Goal: Information Seeking & Learning: Check status

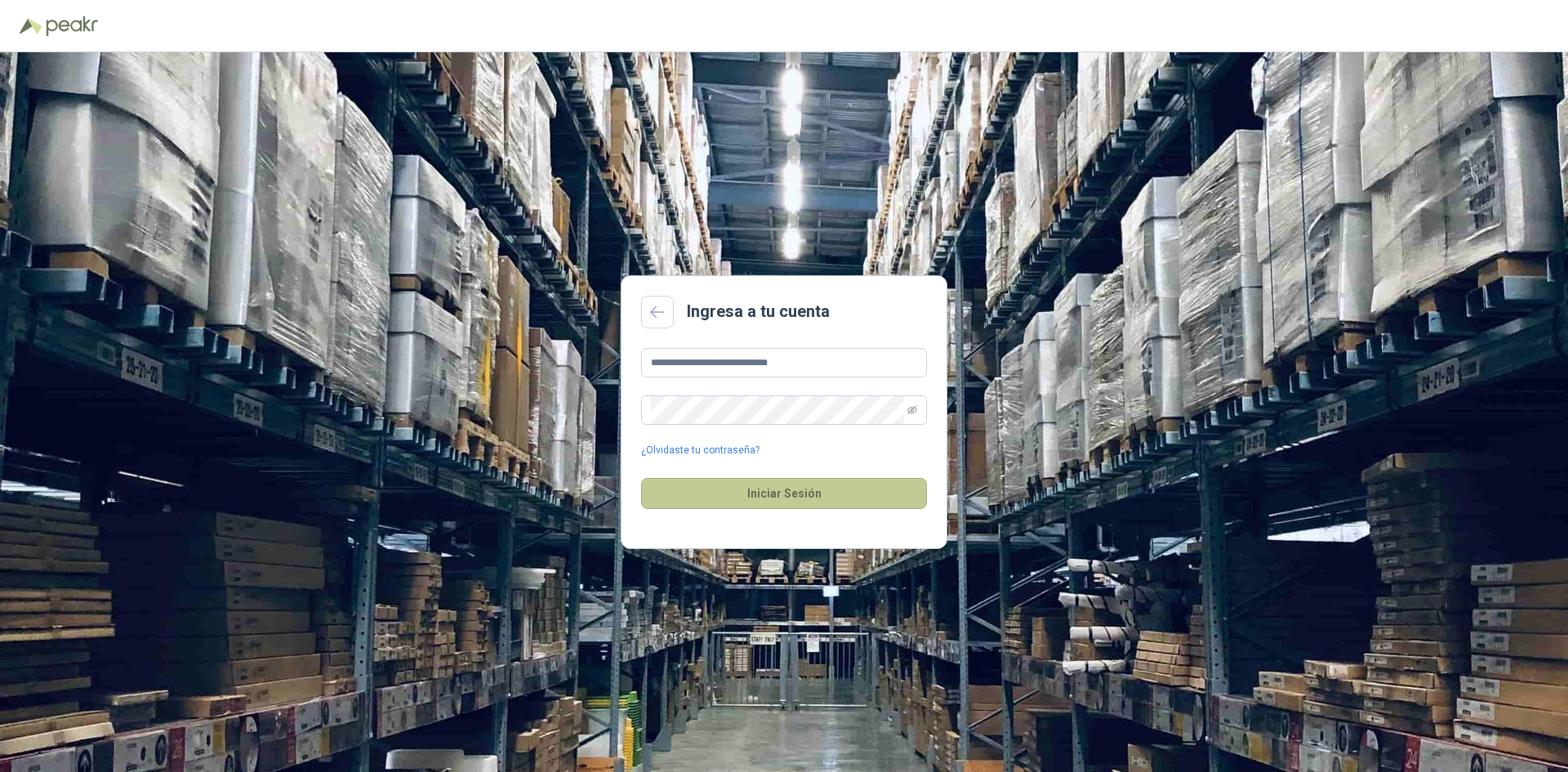
click at [789, 494] on button "Iniciar Sesión" at bounding box center [784, 493] width 286 height 31
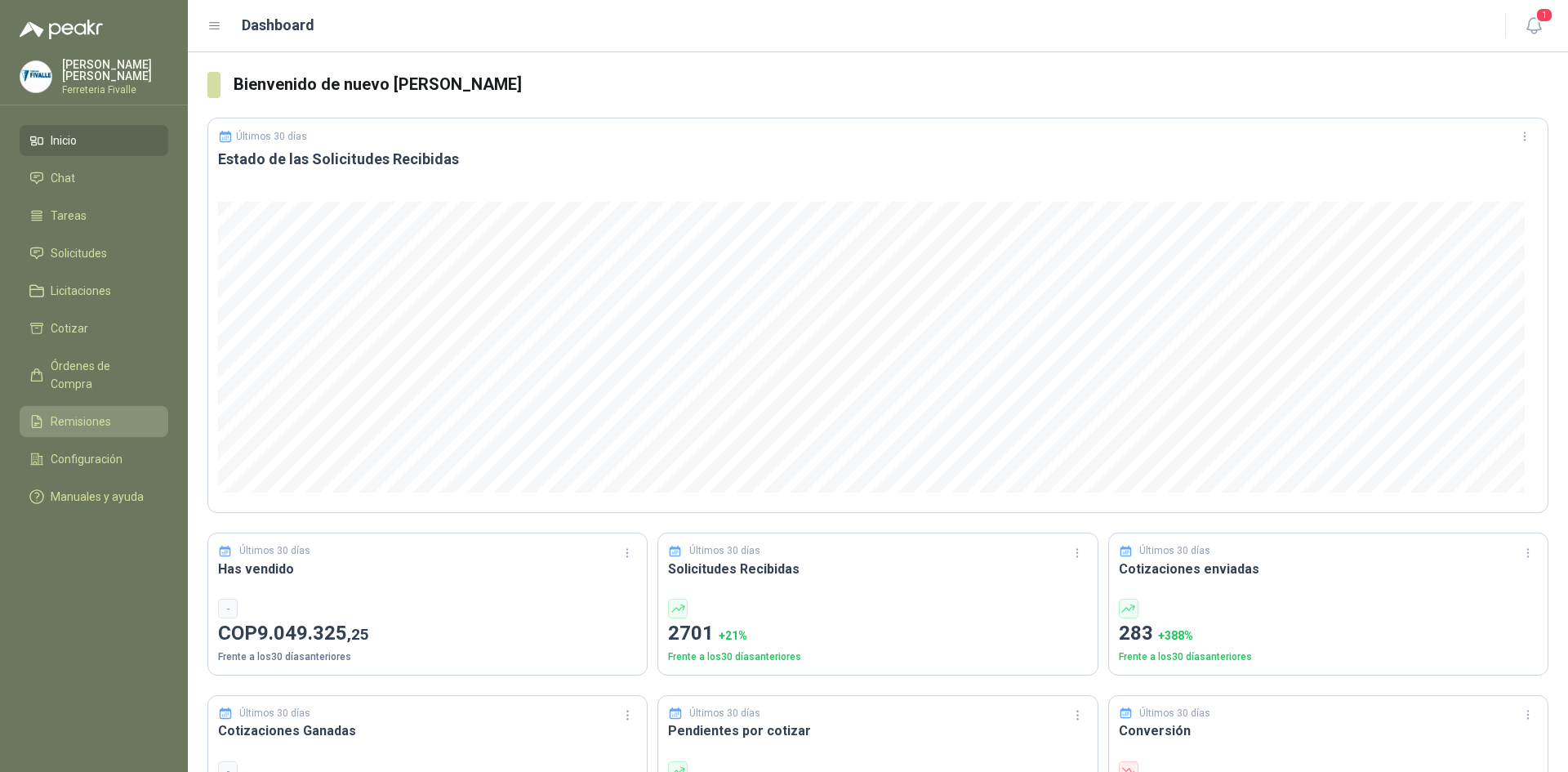
click at [68, 413] on span "Remisiones" at bounding box center [80, 422] width 61 height 18
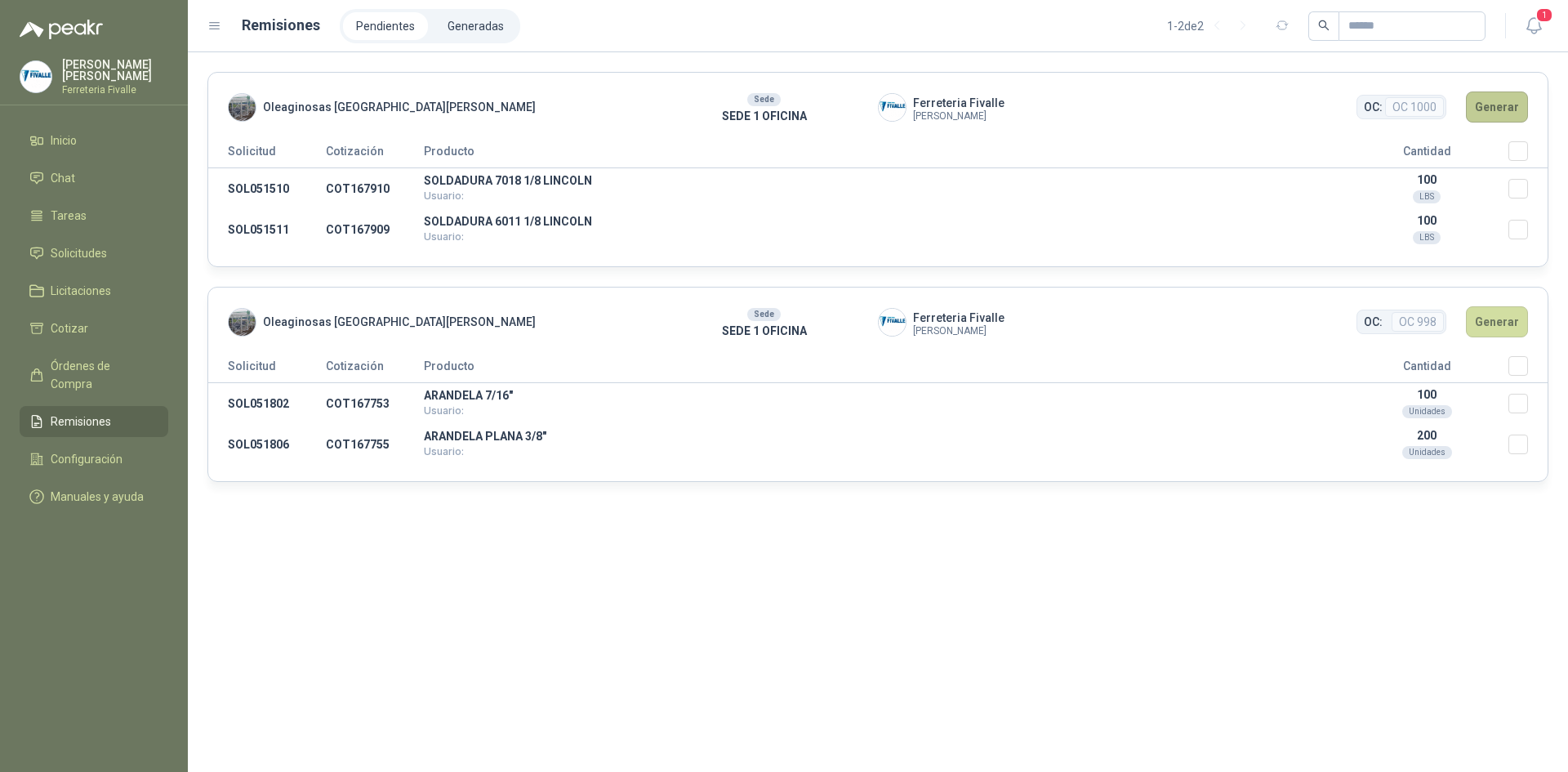
click at [1490, 103] on button "Generar" at bounding box center [1497, 107] width 62 height 31
click at [1497, 106] on button "Generar" at bounding box center [1497, 107] width 62 height 31
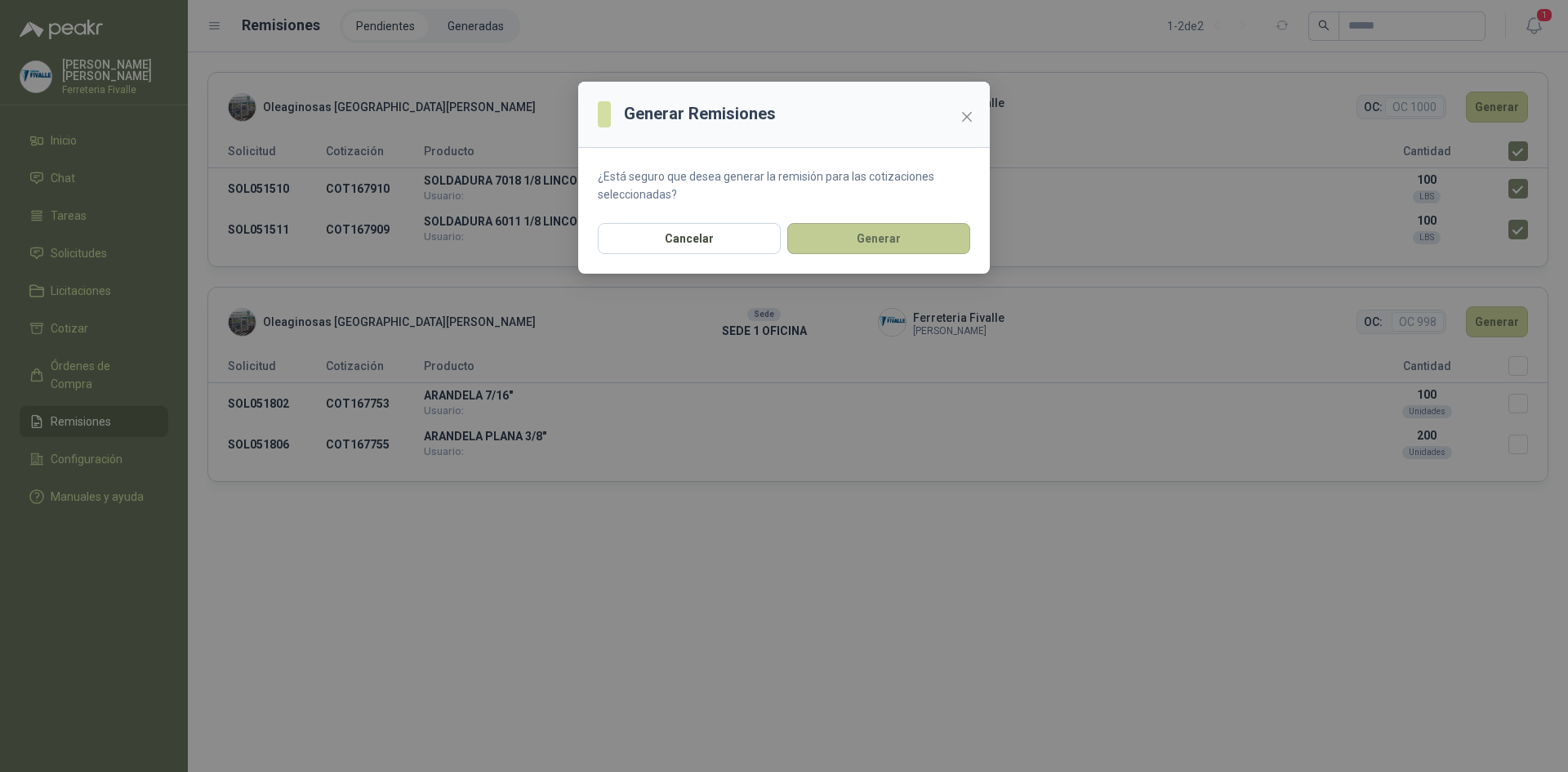
click at [869, 238] on button "Generar" at bounding box center [878, 238] width 183 height 31
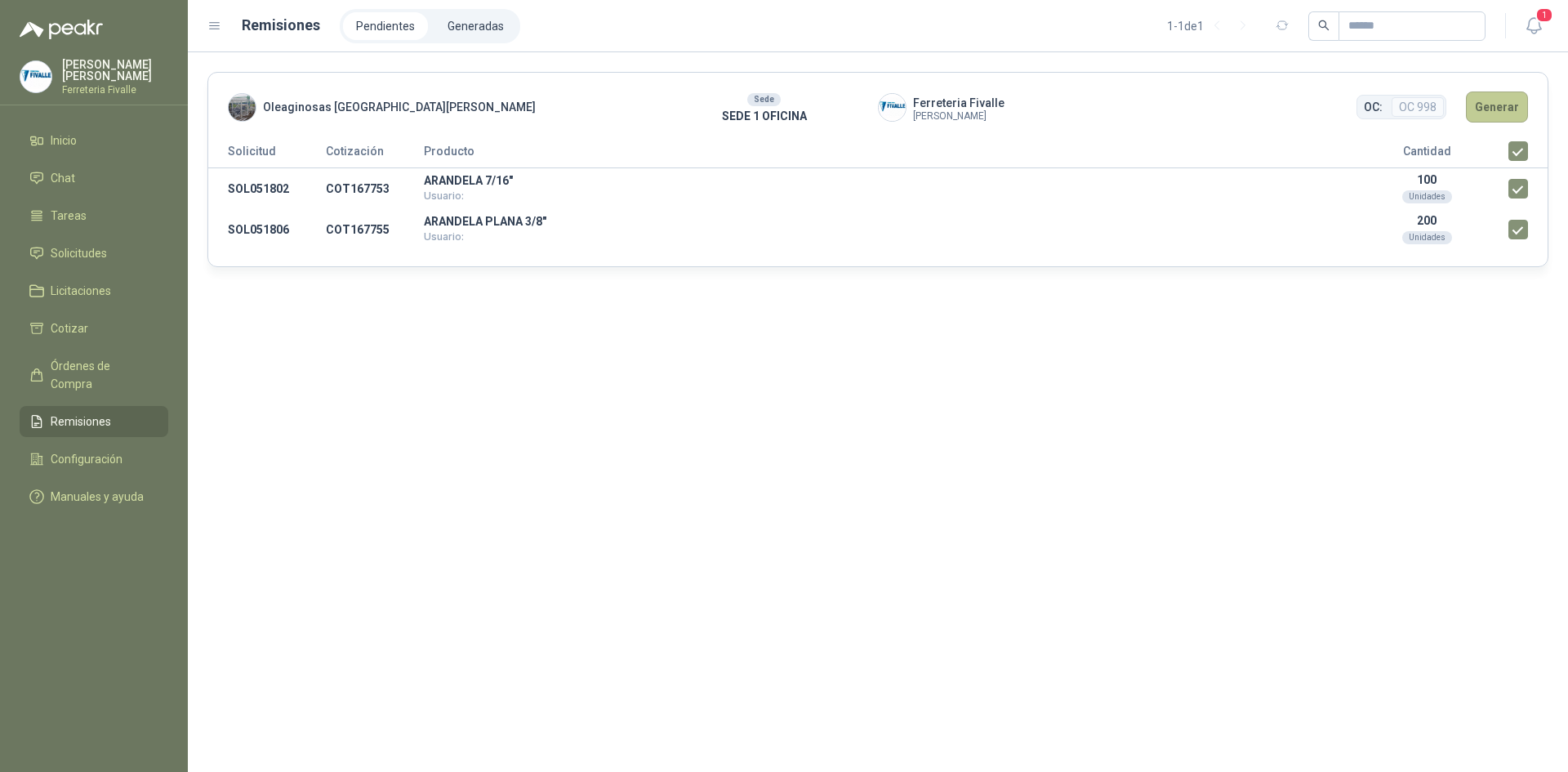
click at [1500, 104] on button "Generar" at bounding box center [1497, 107] width 62 height 31
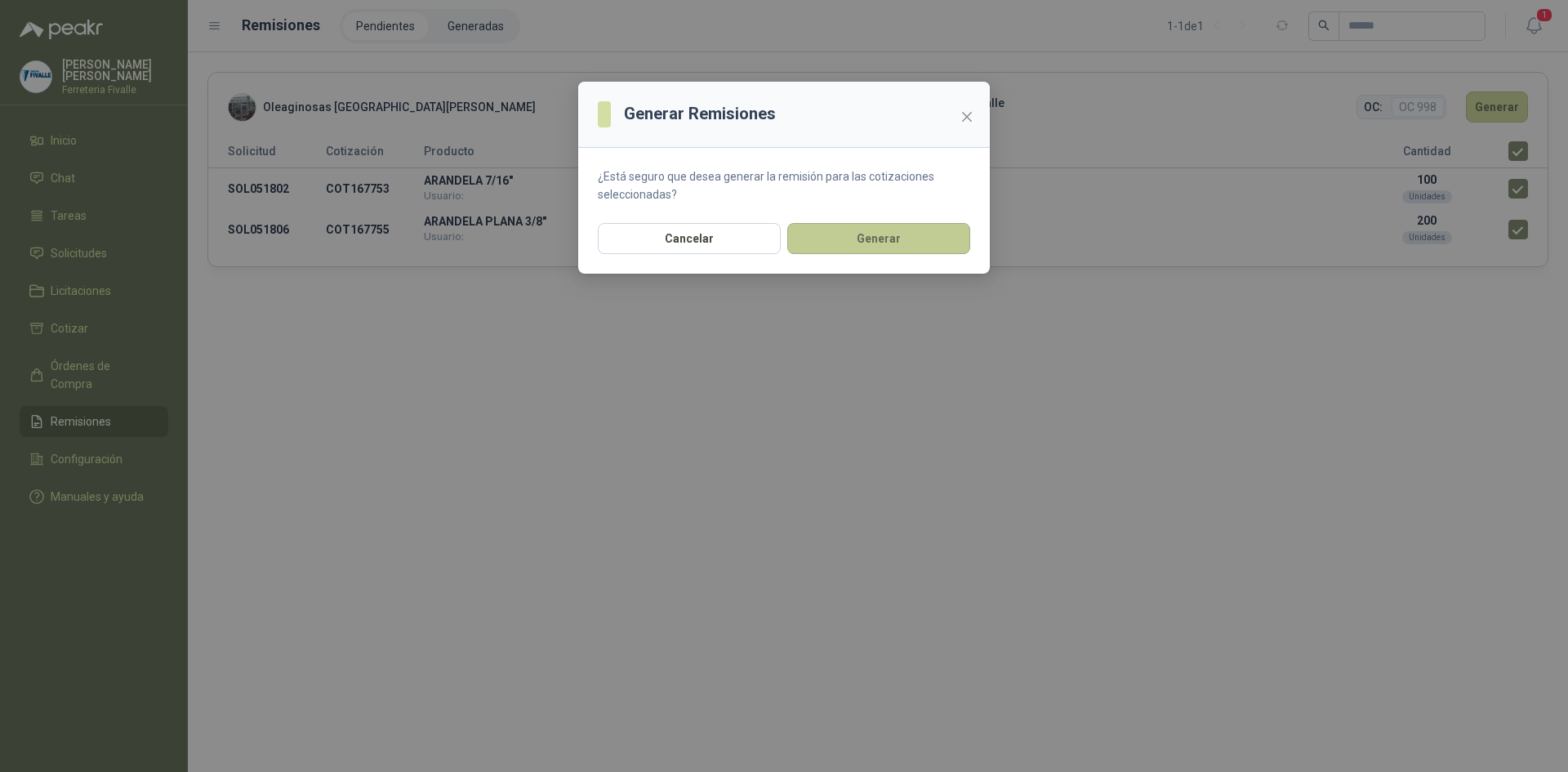
click at [877, 238] on button "Generar" at bounding box center [878, 238] width 183 height 31
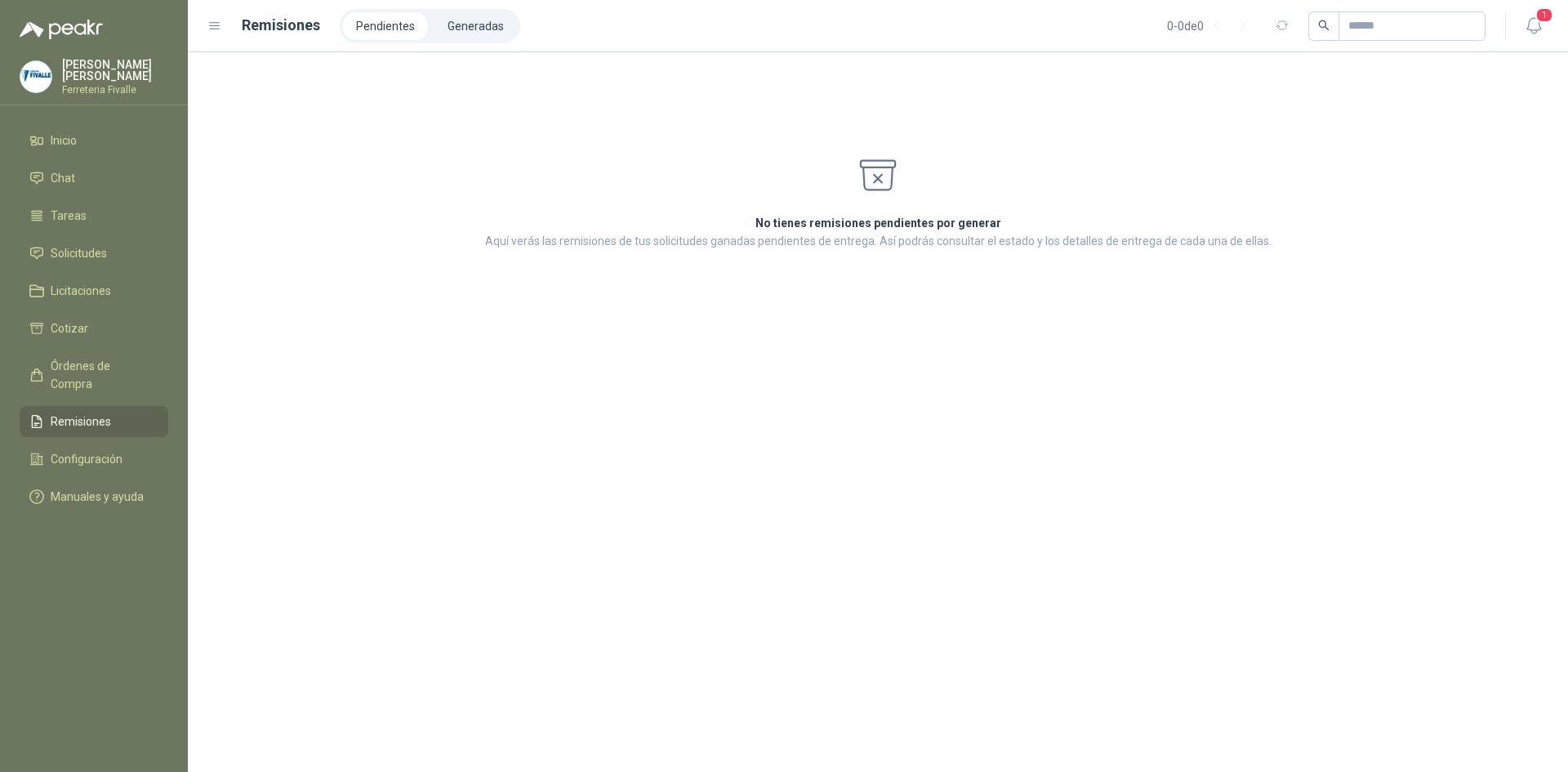
click at [73, 415] on span "Remisiones" at bounding box center [80, 422] width 61 height 18
click at [473, 27] on li "Generadas" at bounding box center [475, 26] width 82 height 27
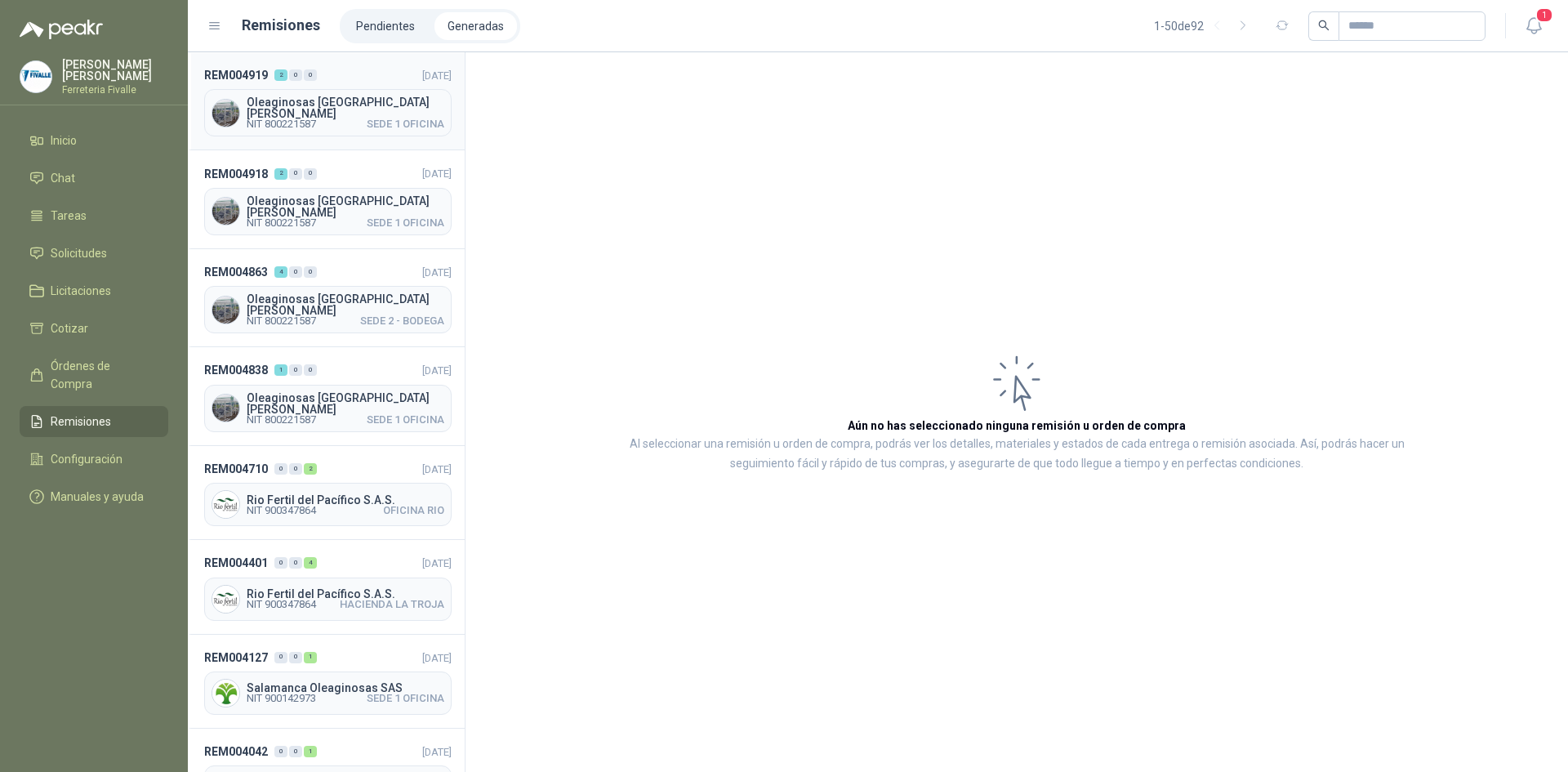
click at [340, 119] on span "NIT 800221587 SEDE 1 OFICINA" at bounding box center [345, 124] width 198 height 9
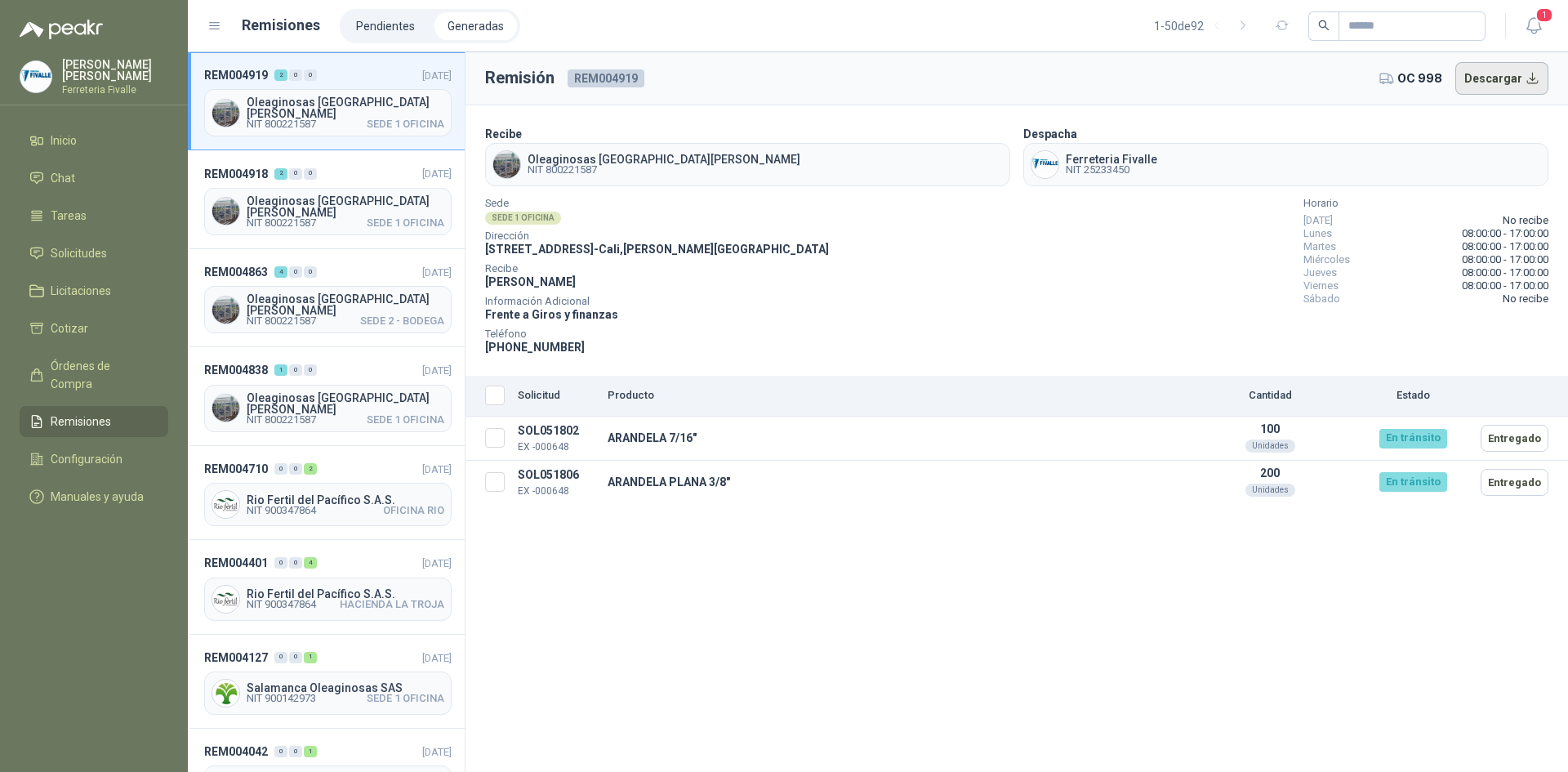
click at [1504, 80] on button "Descargar" at bounding box center [1502, 79] width 94 height 32
click at [1517, 593] on div "Remisión REM004919 OC 998 Descargar Recibe Oleaginosas [GEOGRAPHIC_DATA][PERSON…" at bounding box center [1017, 412] width 1102 height 720
click at [336, 218] on span "NIT 800221587 SEDE 1 OFICINA" at bounding box center [345, 223] width 198 height 9
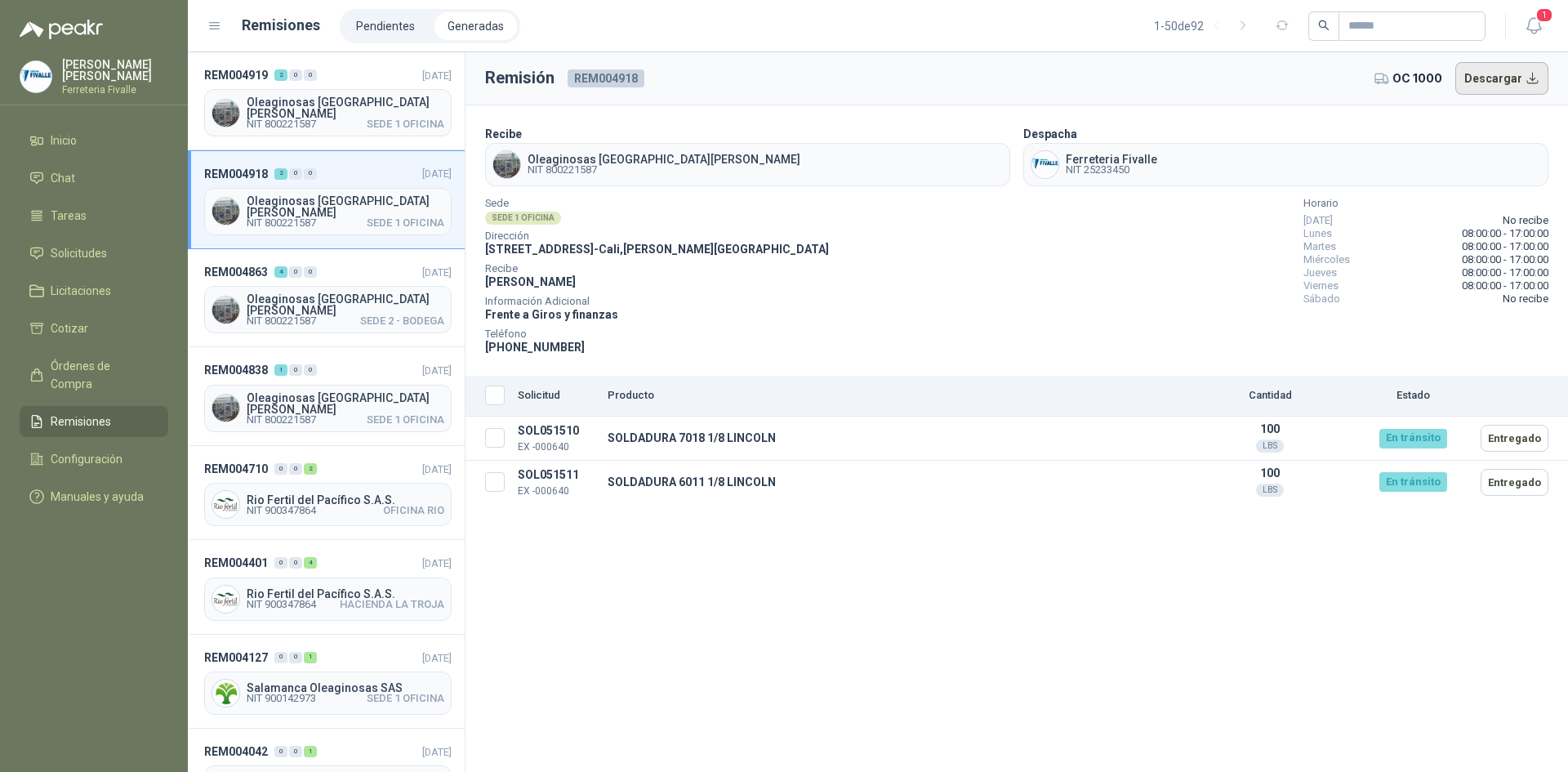
click at [1487, 78] on button "Descargar" at bounding box center [1502, 79] width 94 height 32
click at [1450, 634] on div "Remisión REM004918 OC 1000 Descargar Recibe Oleaginosas [GEOGRAPHIC_DATA][PERSO…" at bounding box center [1017, 412] width 1102 height 720
click at [80, 262] on span "Solicitudes" at bounding box center [79, 253] width 57 height 18
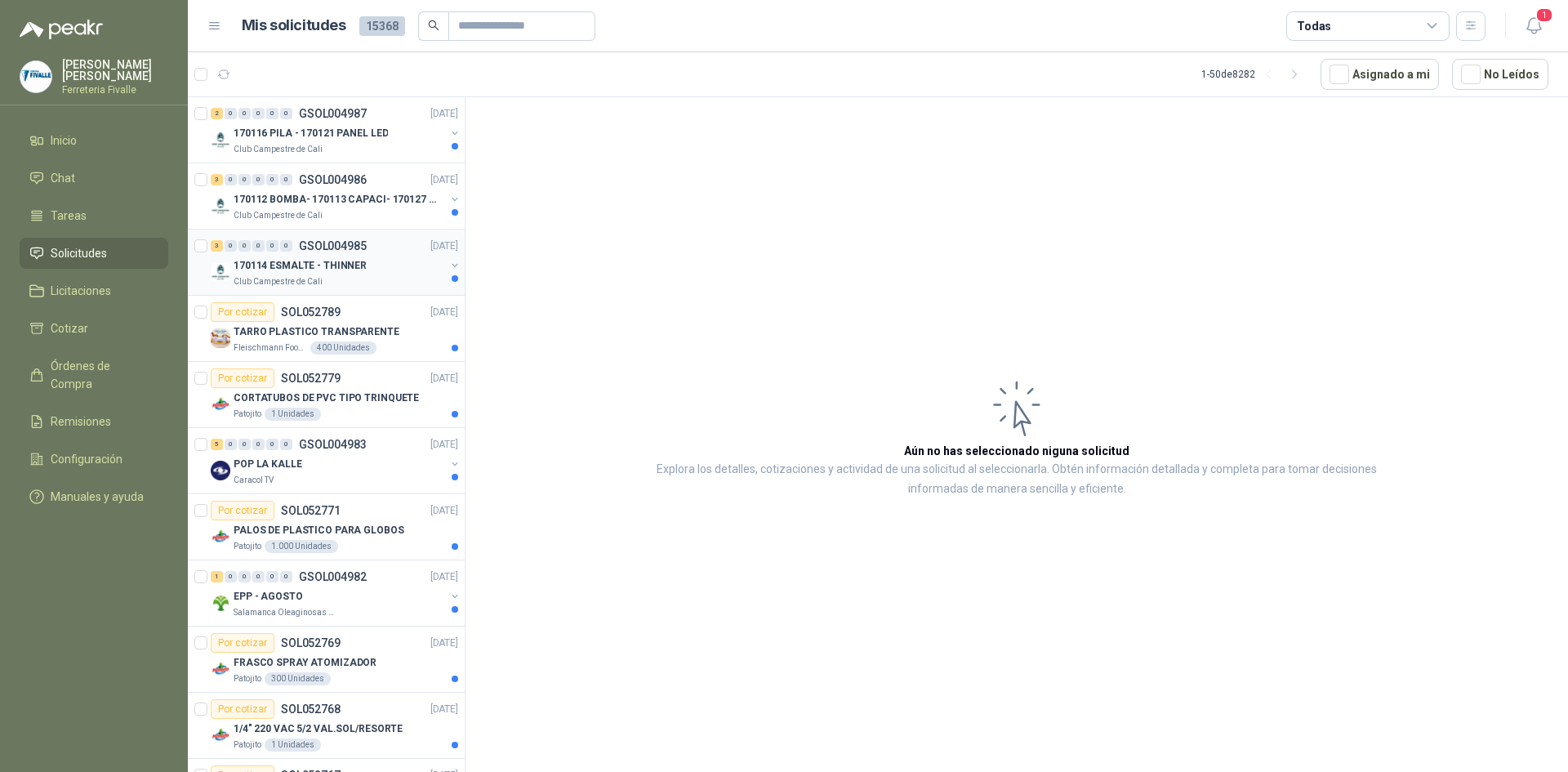
click at [330, 265] on p "170114 ESMALTE - THINNER" at bounding box center [300, 266] width 134 height 15
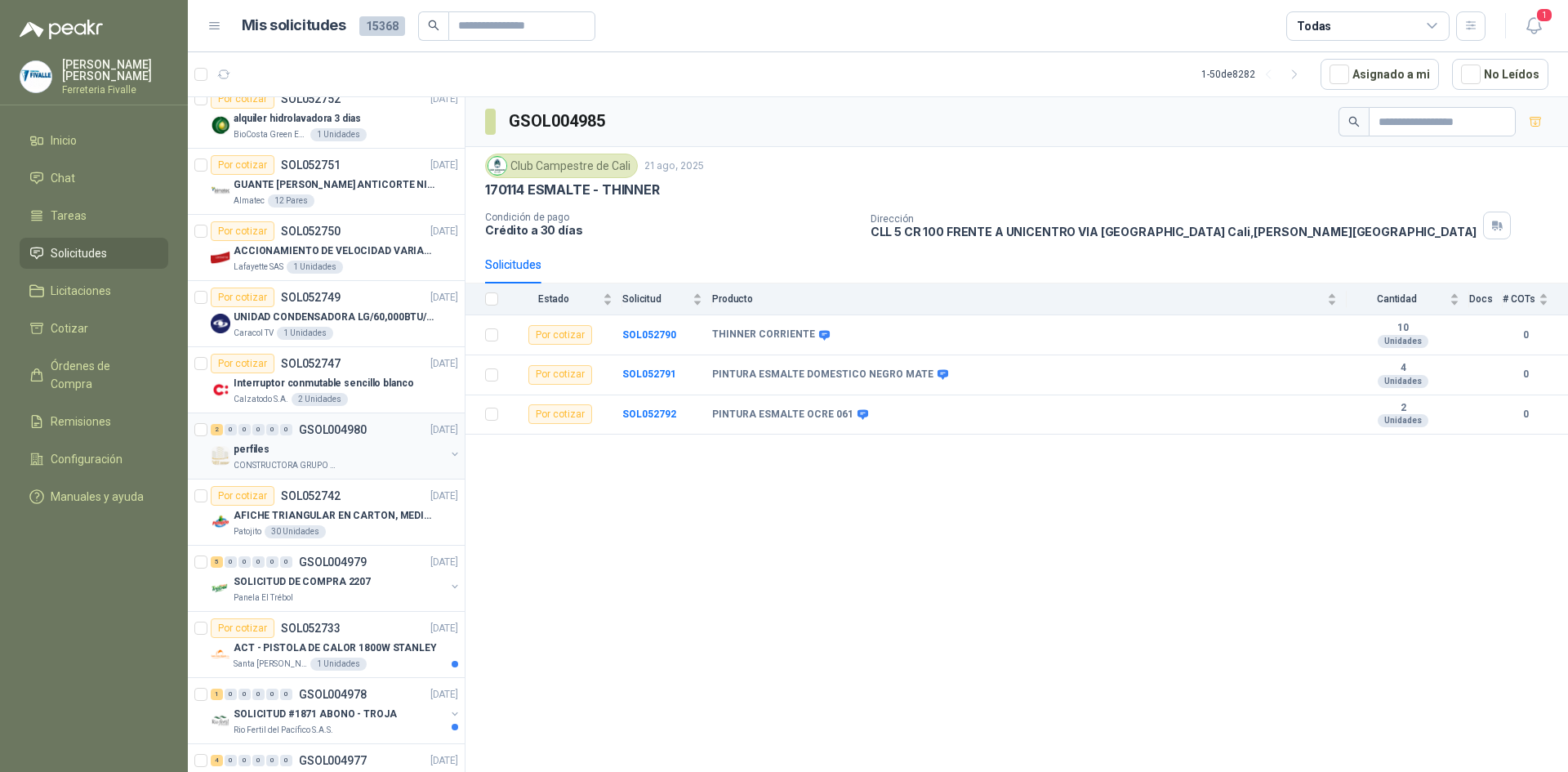
scroll to position [1389, 0]
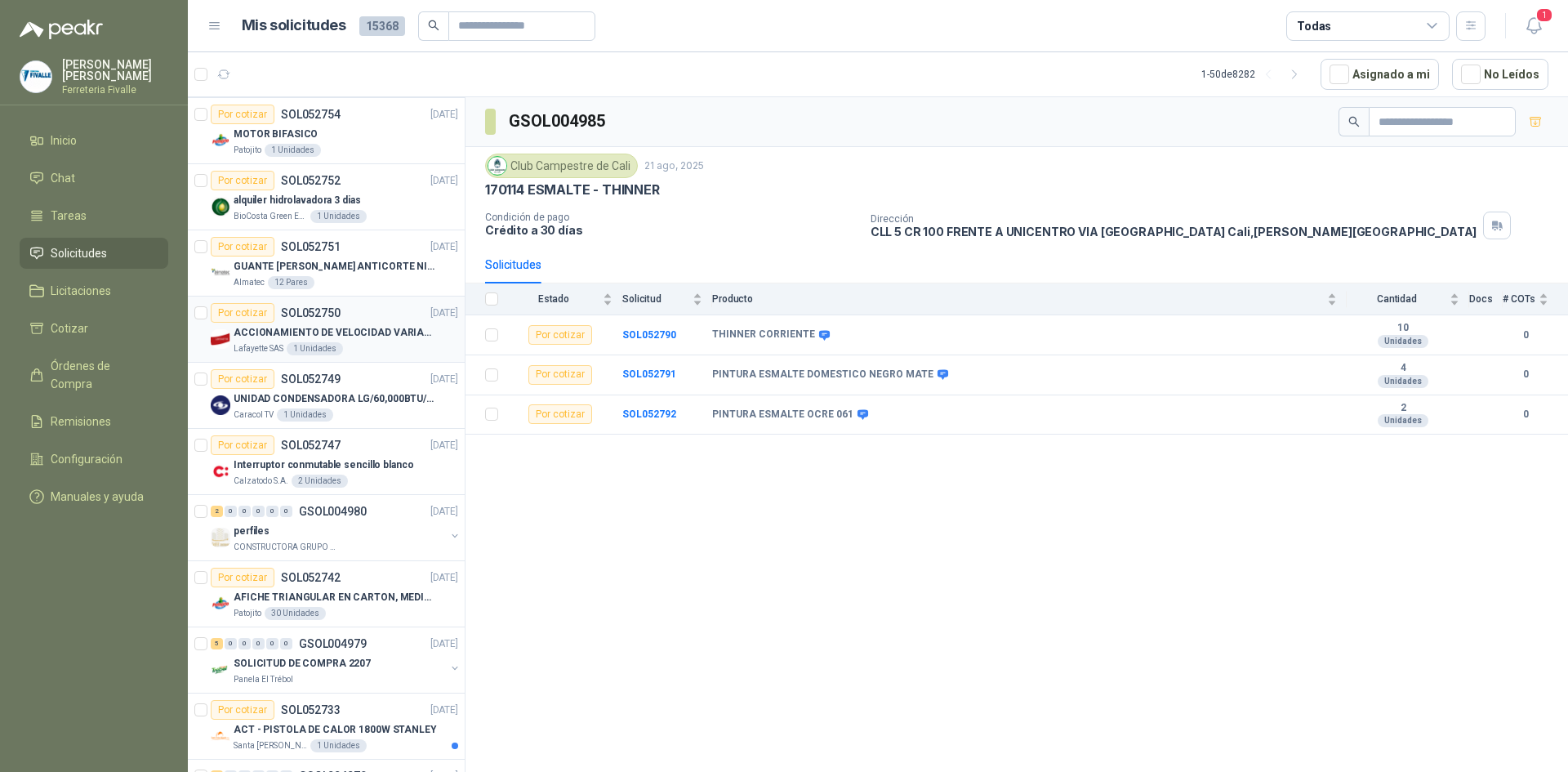
click at [355, 330] on p "ACCIONAMIENTO DE VELOCIDAD VARIABLE" at bounding box center [335, 332] width 204 height 15
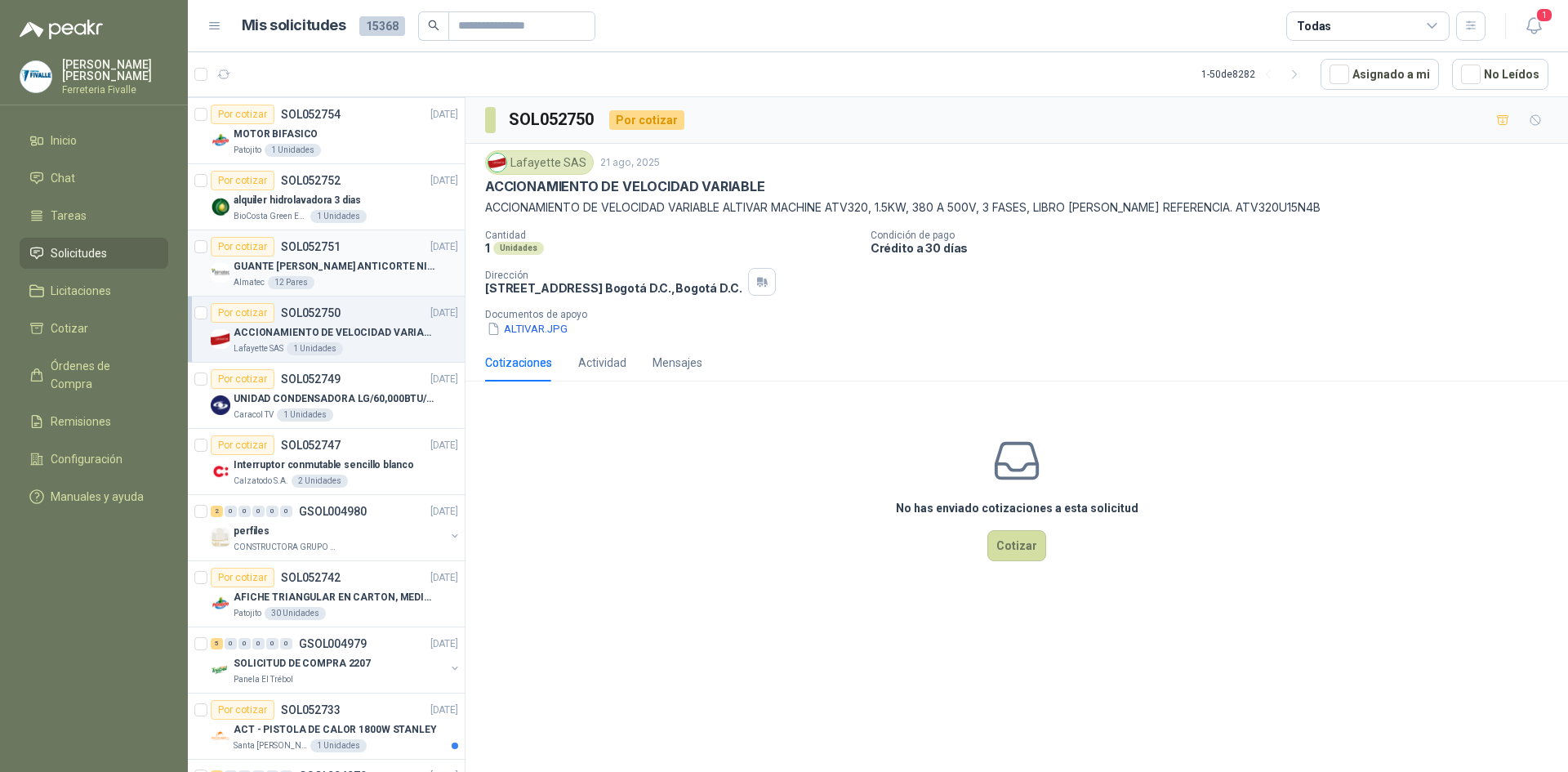
click at [326, 267] on p "GUANTE [PERSON_NAME] ANTICORTE NIV 5 TALLA L" at bounding box center [335, 266] width 204 height 15
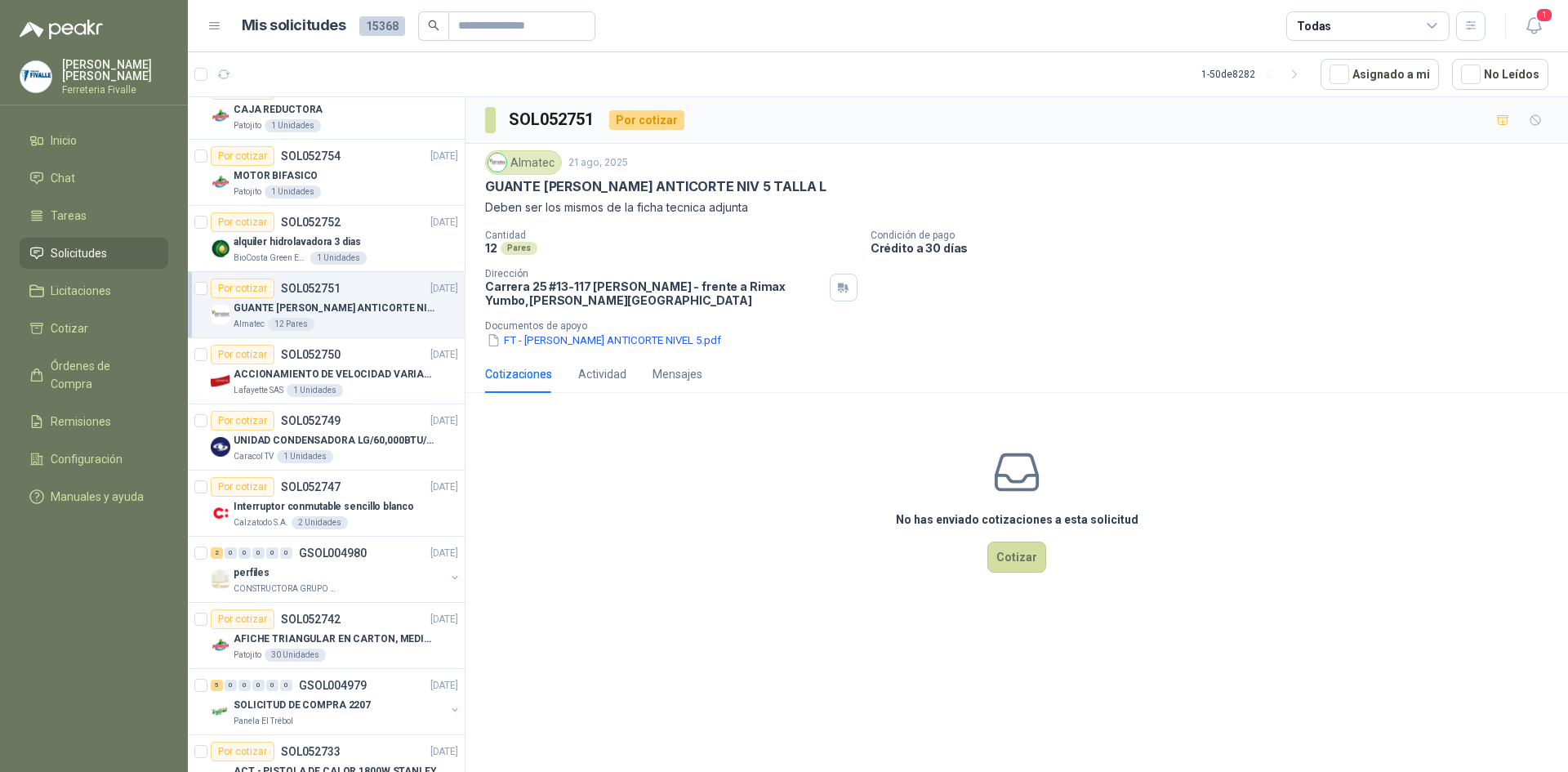
scroll to position [1307, 0]
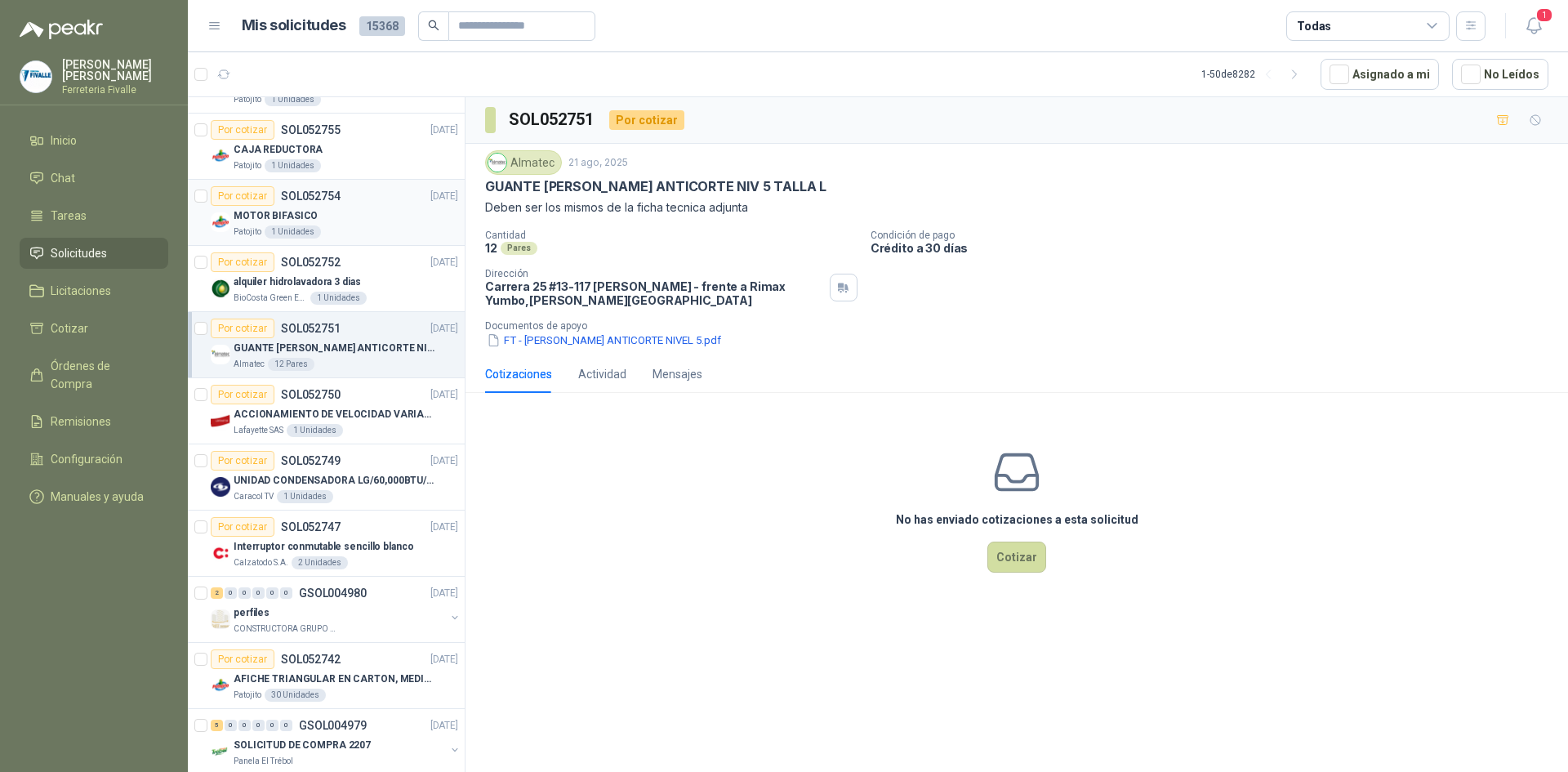
click at [341, 204] on div "Por cotizar SOL052754 [DATE]" at bounding box center [333, 196] width 247 height 20
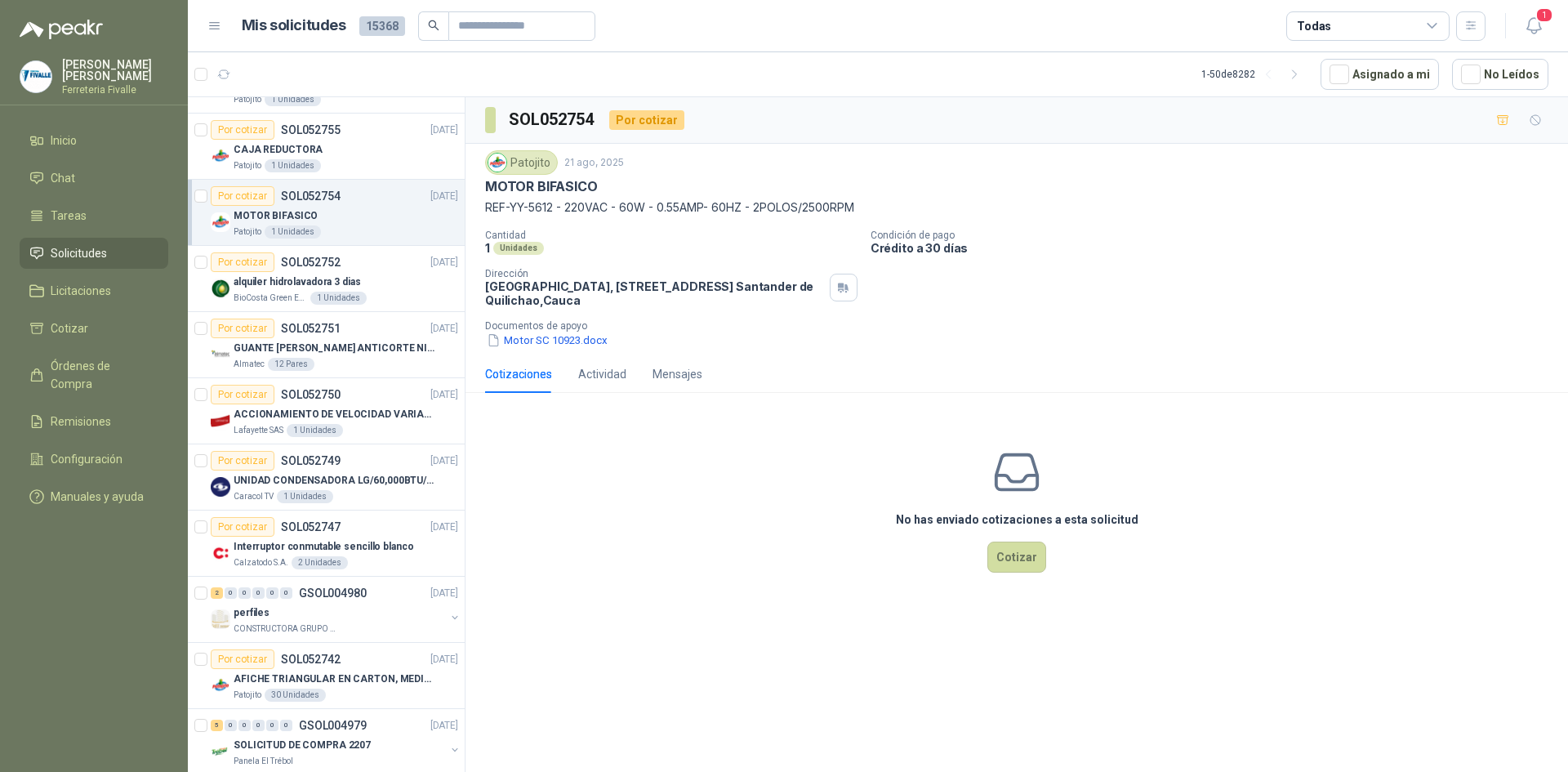
scroll to position [1226, 0]
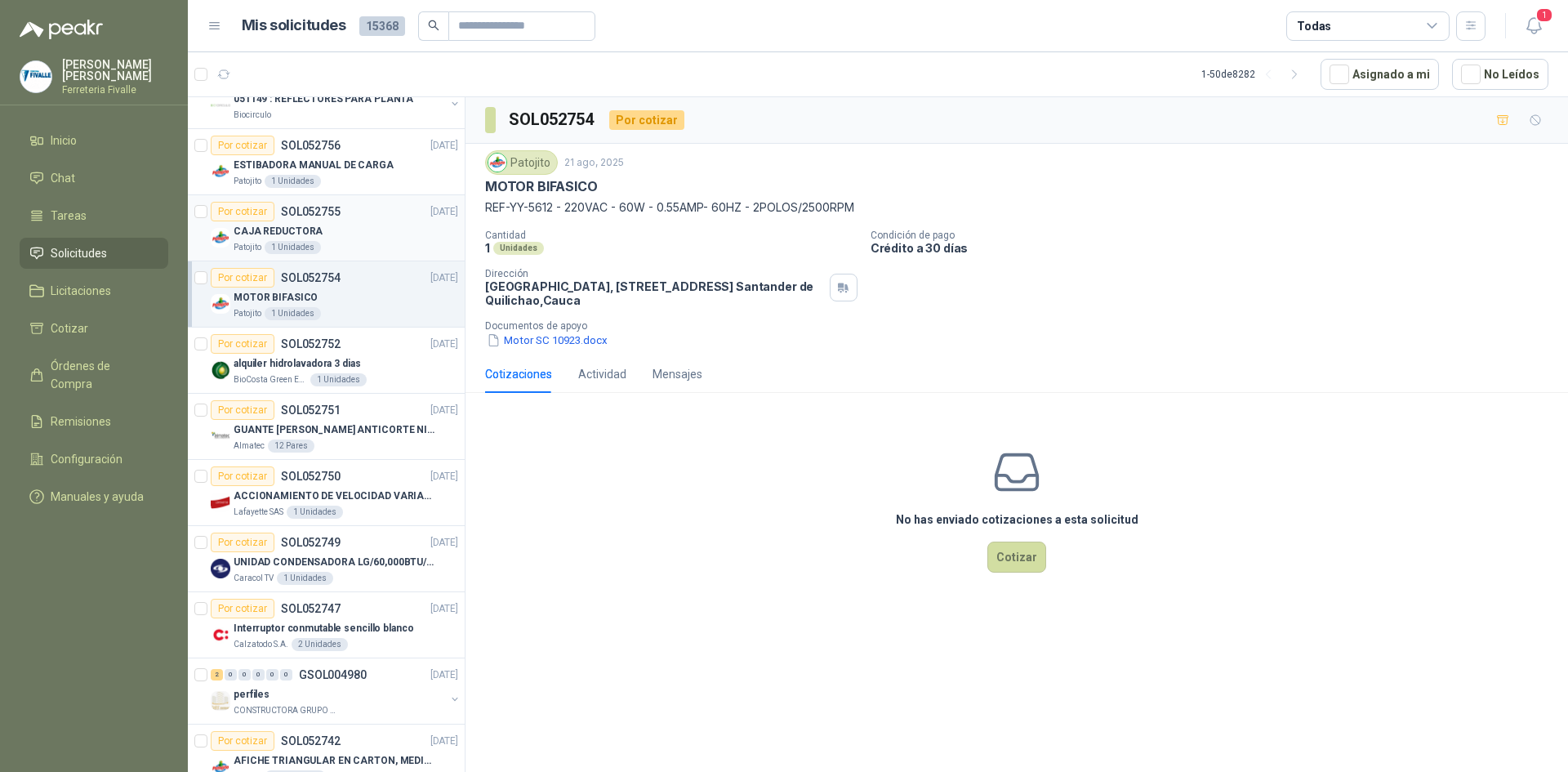
click at [334, 241] on div "Patojito 1 Unidades" at bounding box center [346, 247] width 224 height 13
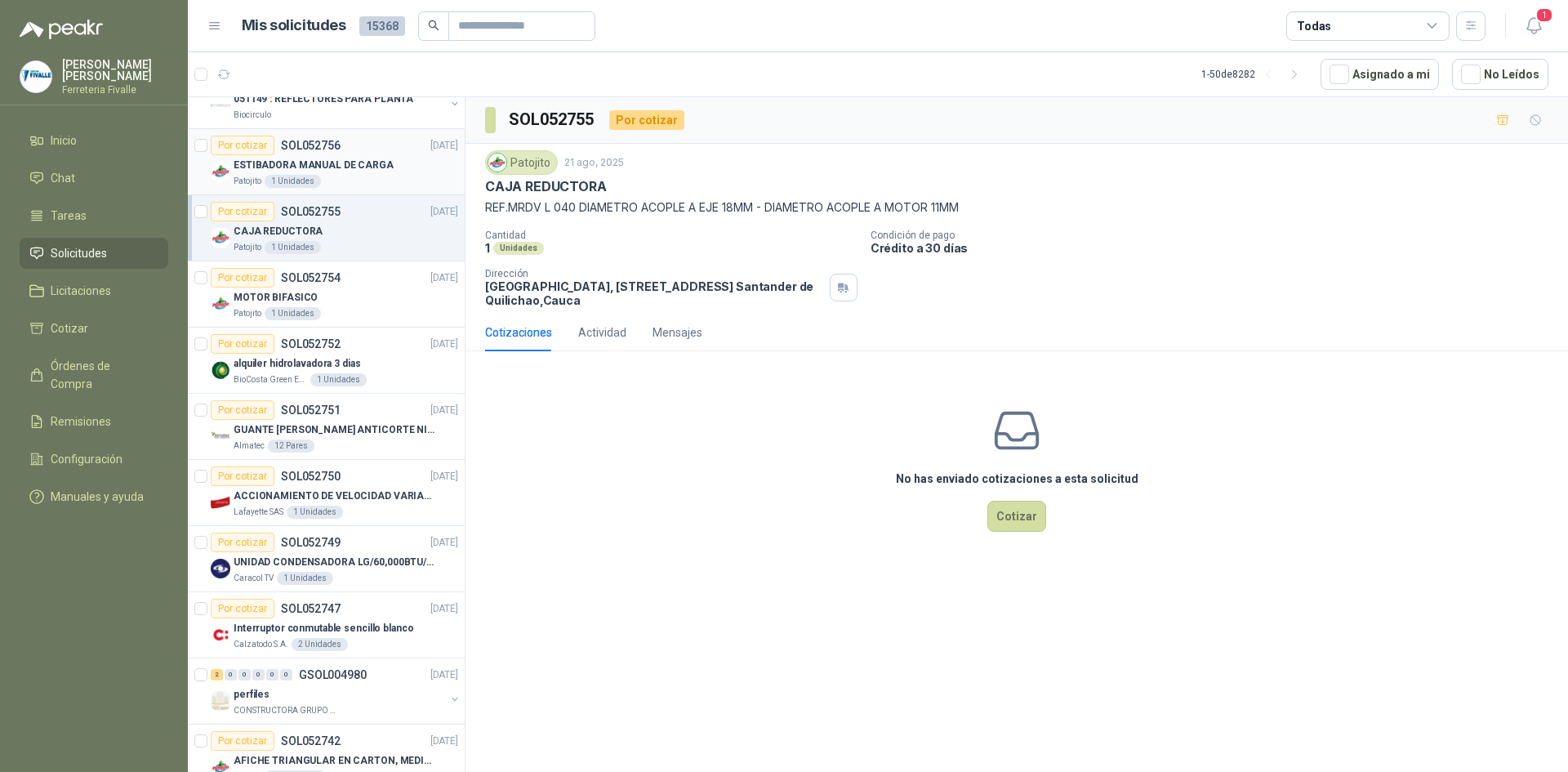
click at [353, 167] on p "ESTIBADORA MANUAL DE CARGA" at bounding box center [313, 165] width 160 height 15
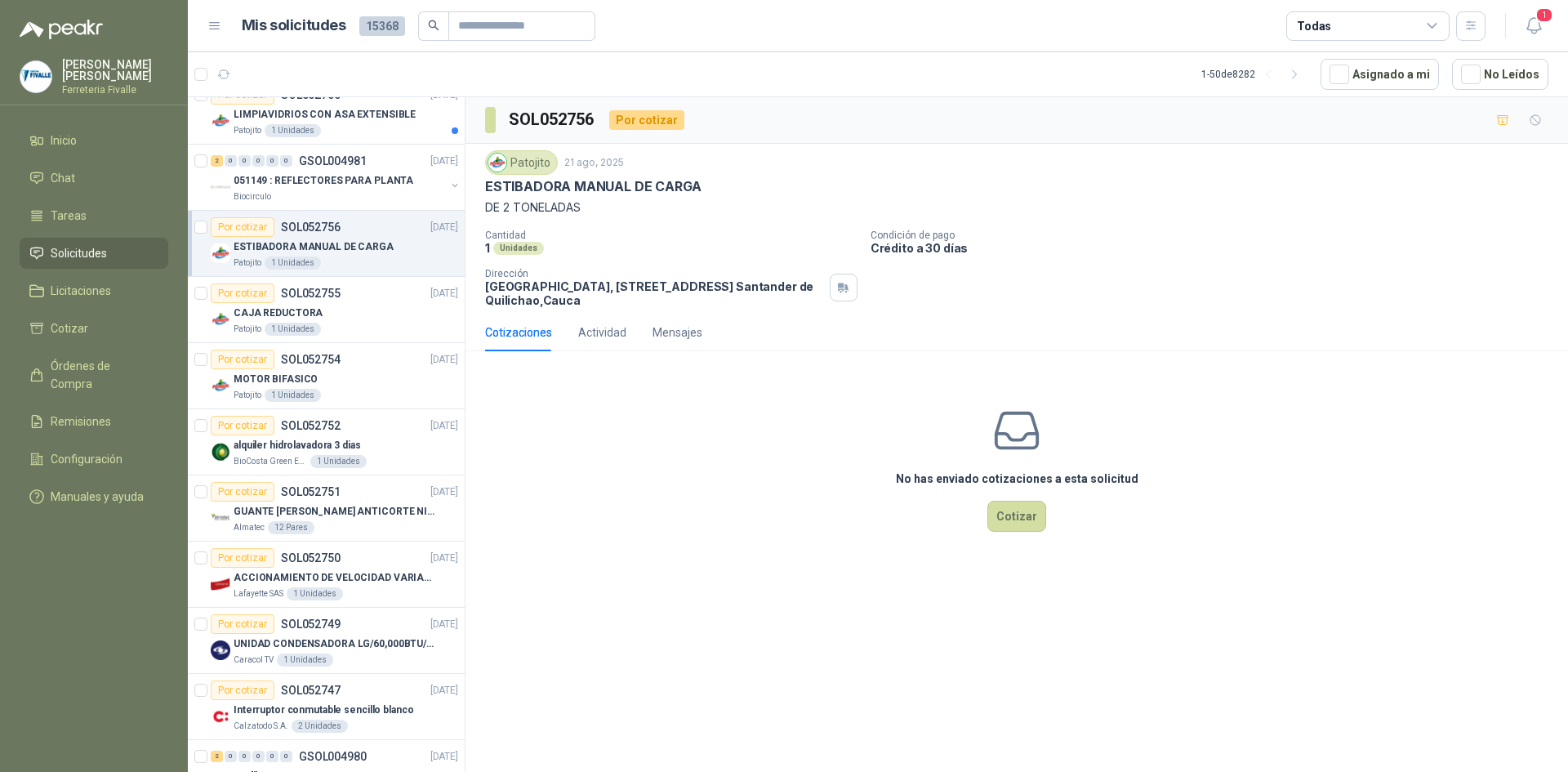
scroll to position [1062, 0]
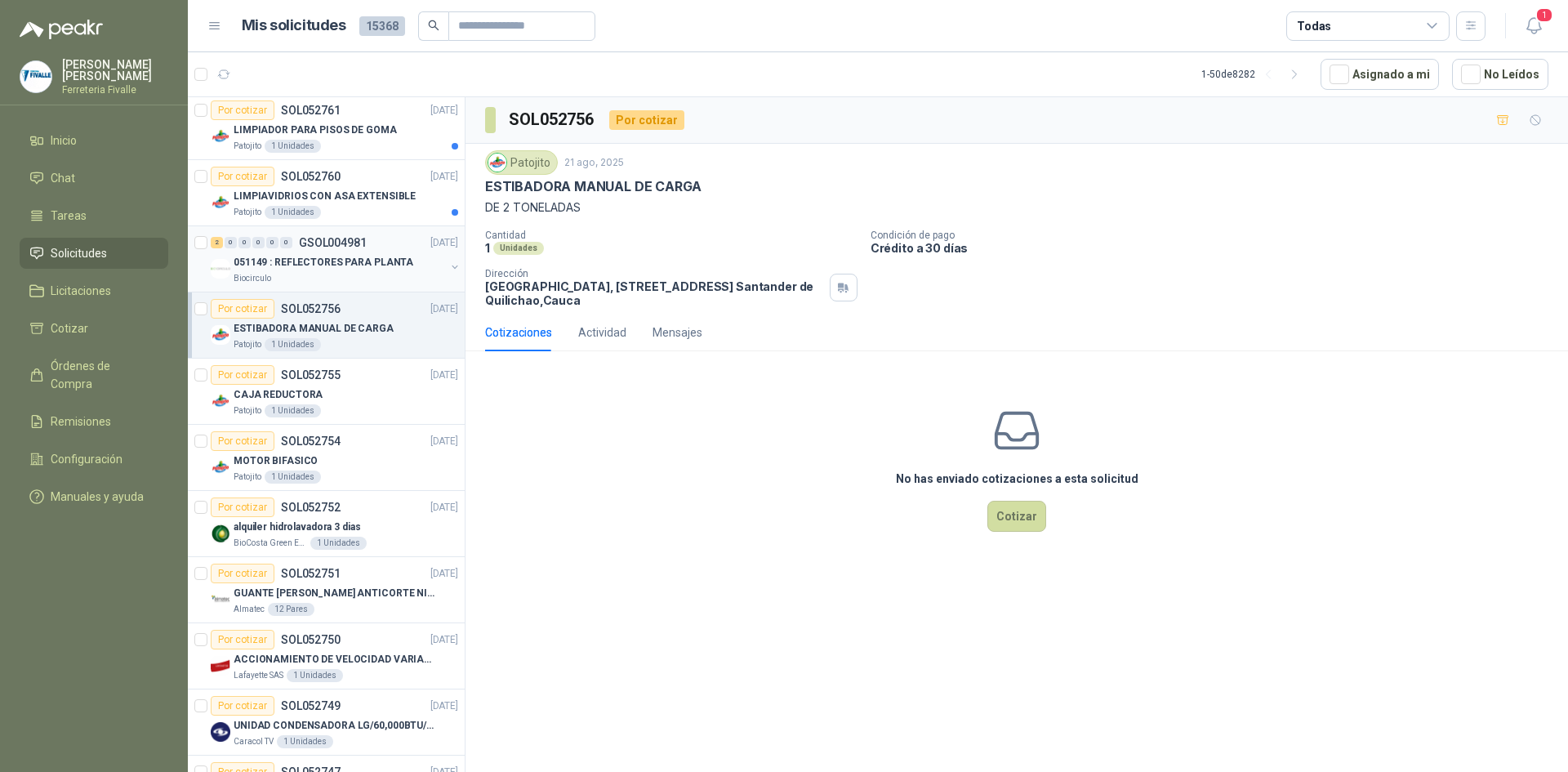
click at [331, 247] on p "GSOL004981" at bounding box center [333, 242] width 68 height 11
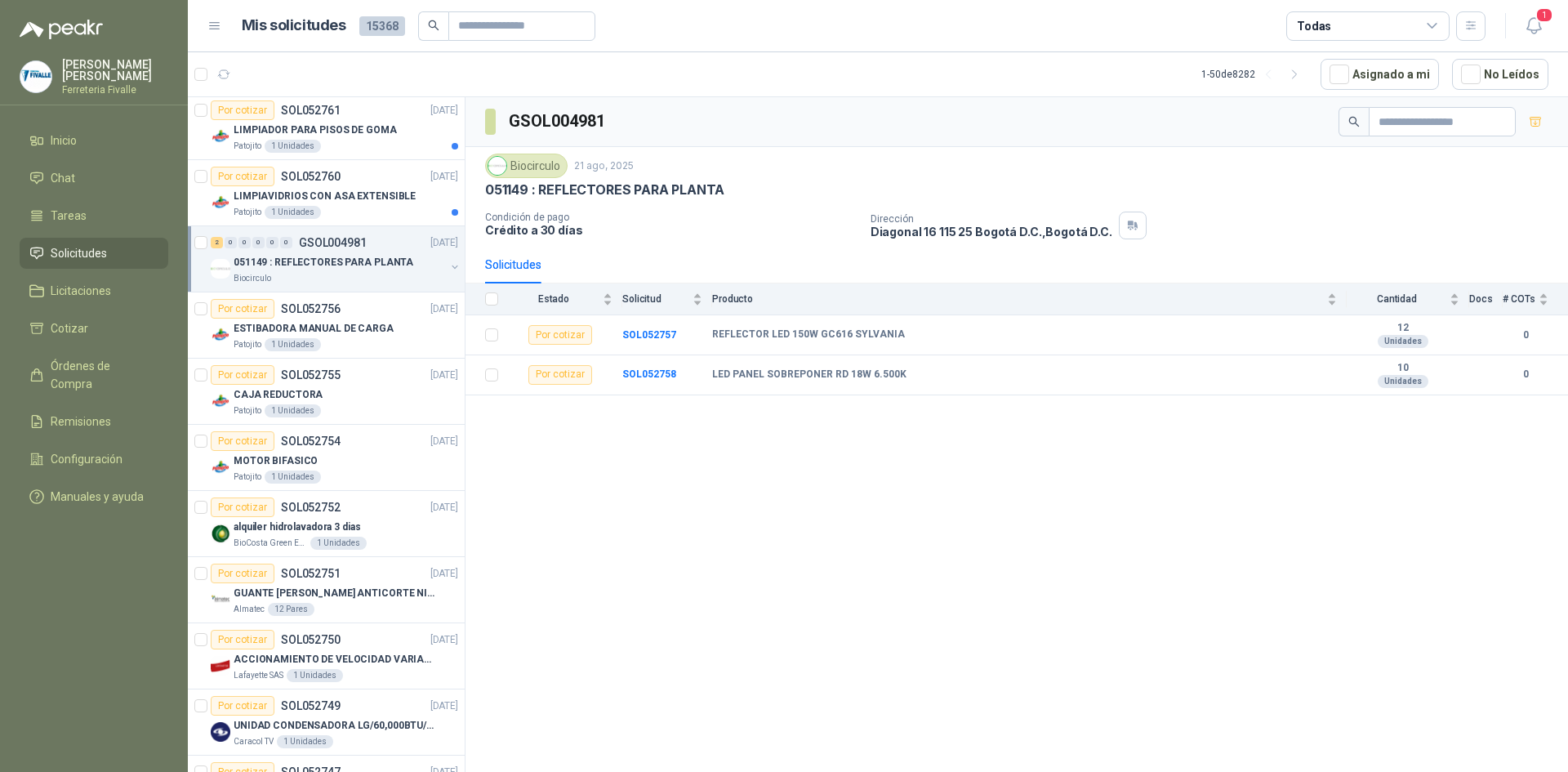
scroll to position [980, 0]
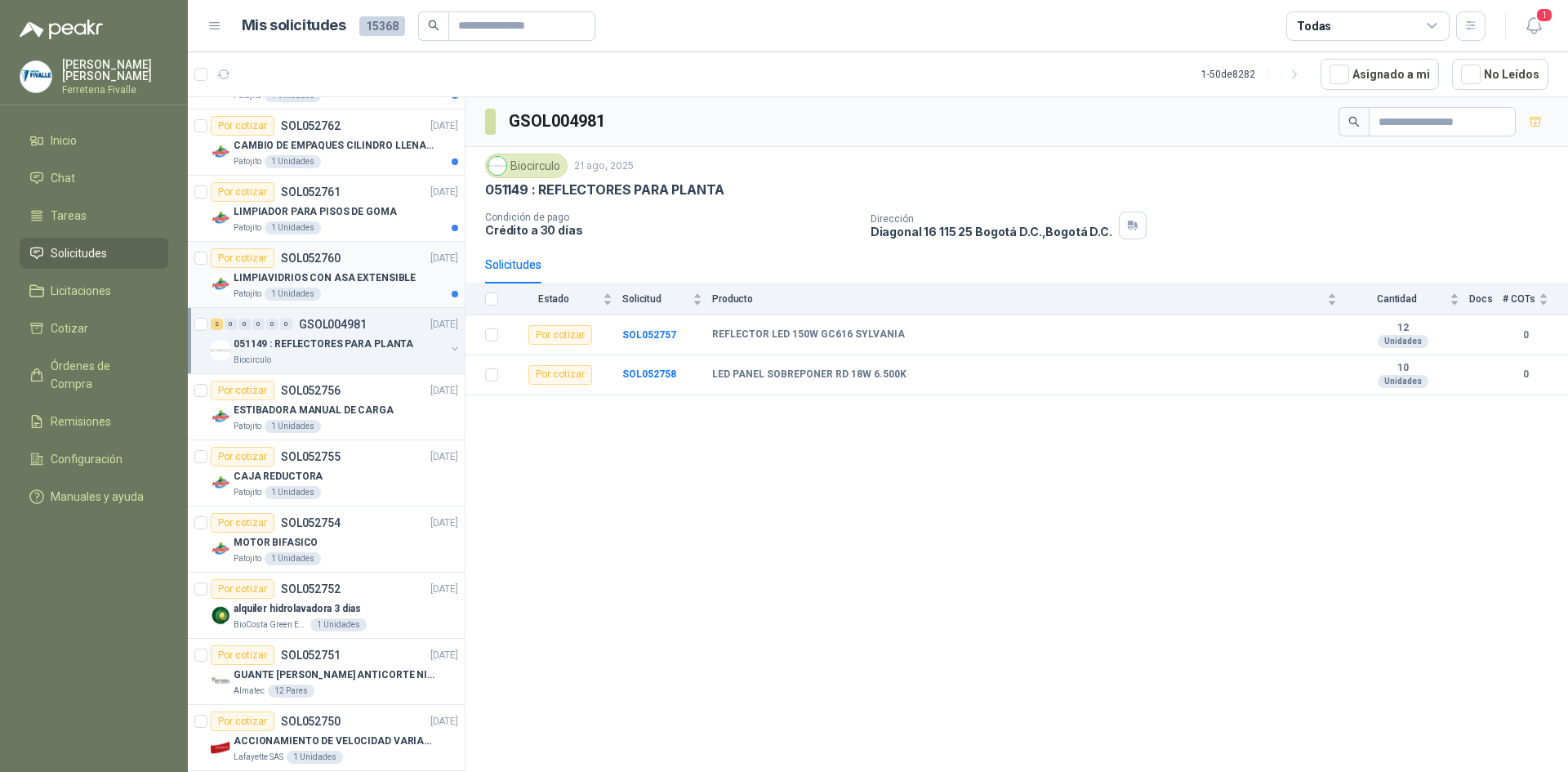
click at [331, 261] on p "SOL052760" at bounding box center [311, 258] width 60 height 11
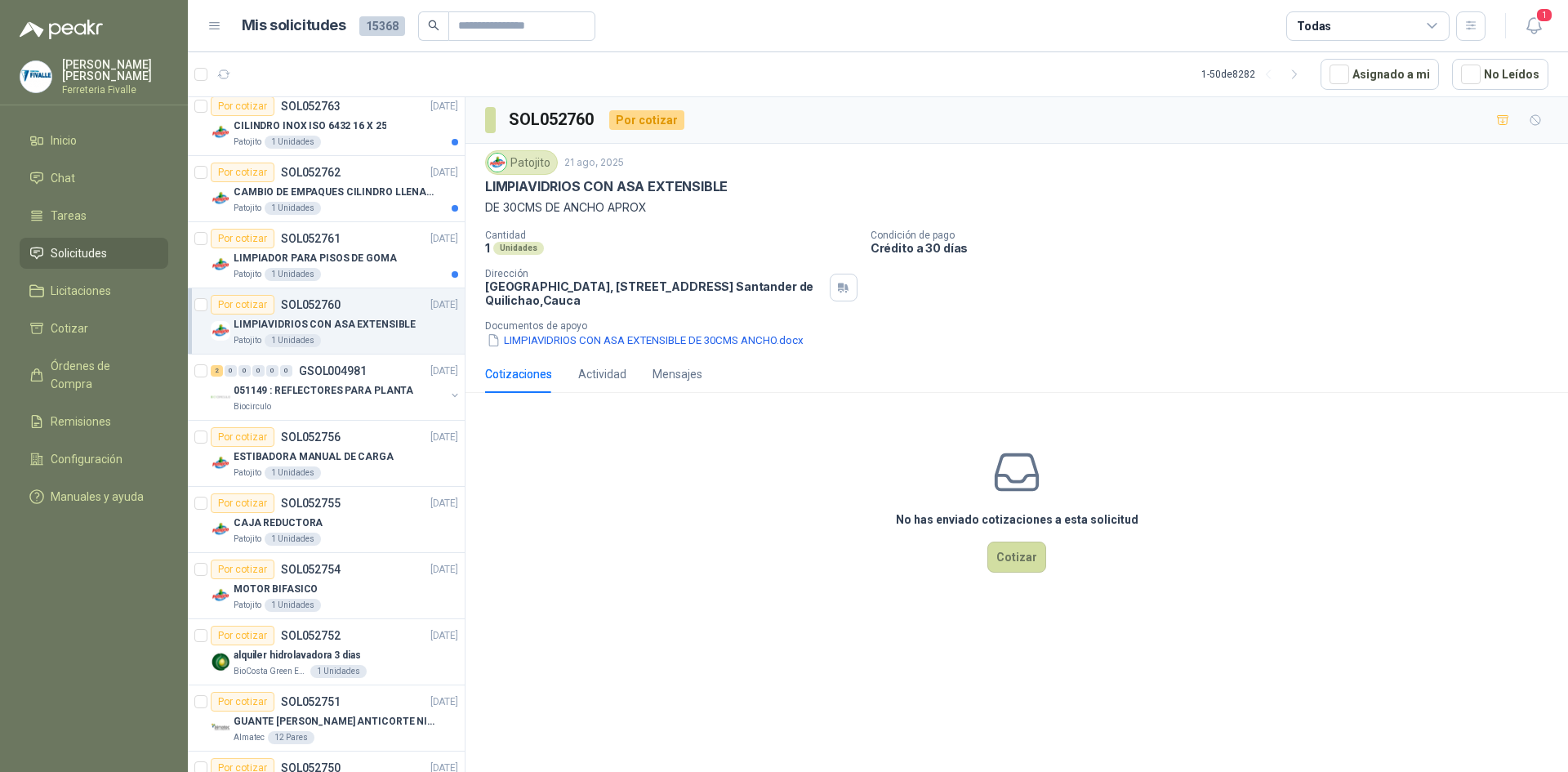
scroll to position [899, 0]
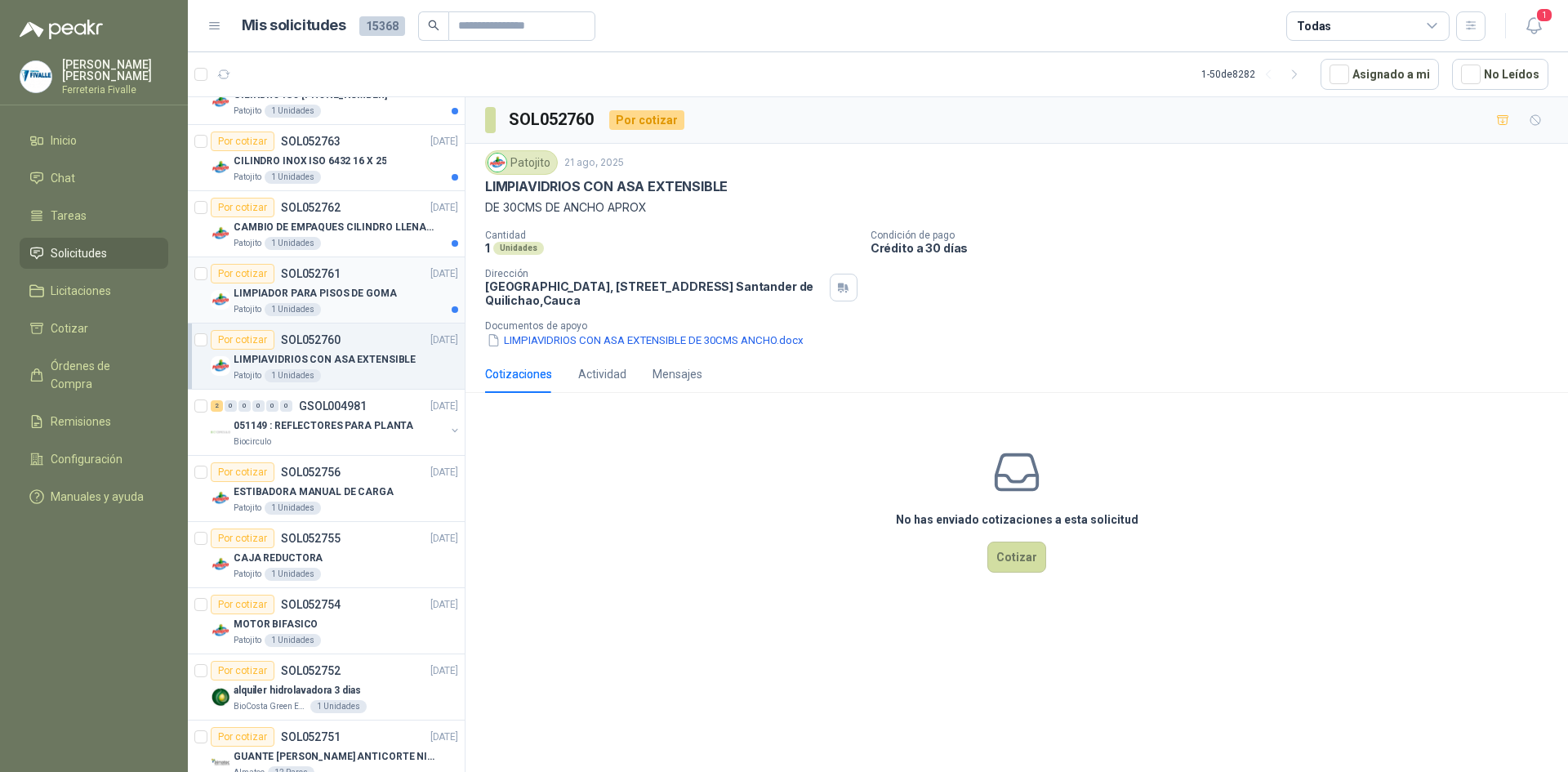
click at [341, 291] on p "LIMPIADOR PARA PISOS DE GOMA" at bounding box center [315, 294] width 163 height 15
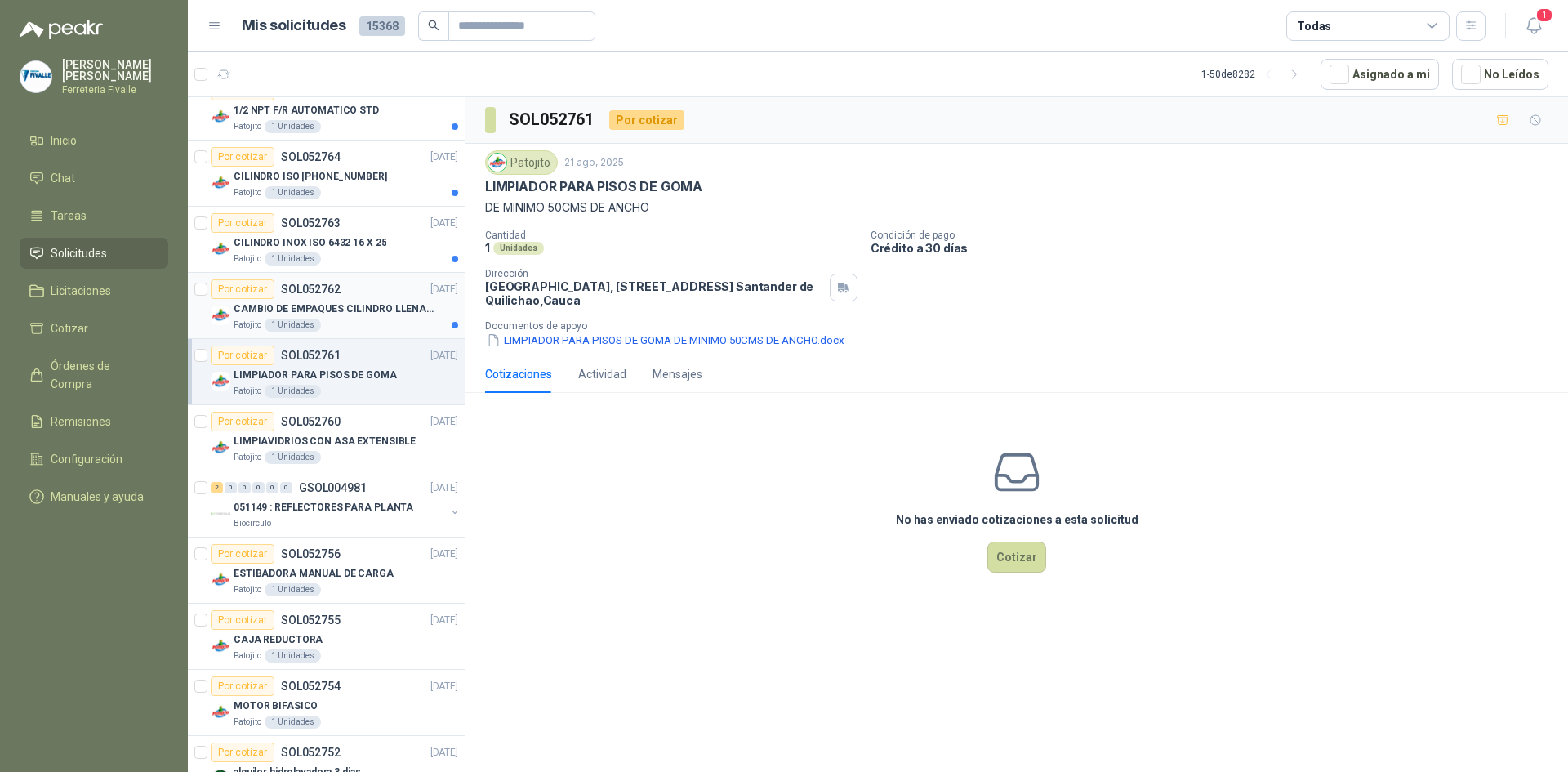
click at [347, 306] on p "CAMBIO DE EMPAQUES CILINDRO LLENADORA MANUALNUAL" at bounding box center [335, 309] width 204 height 15
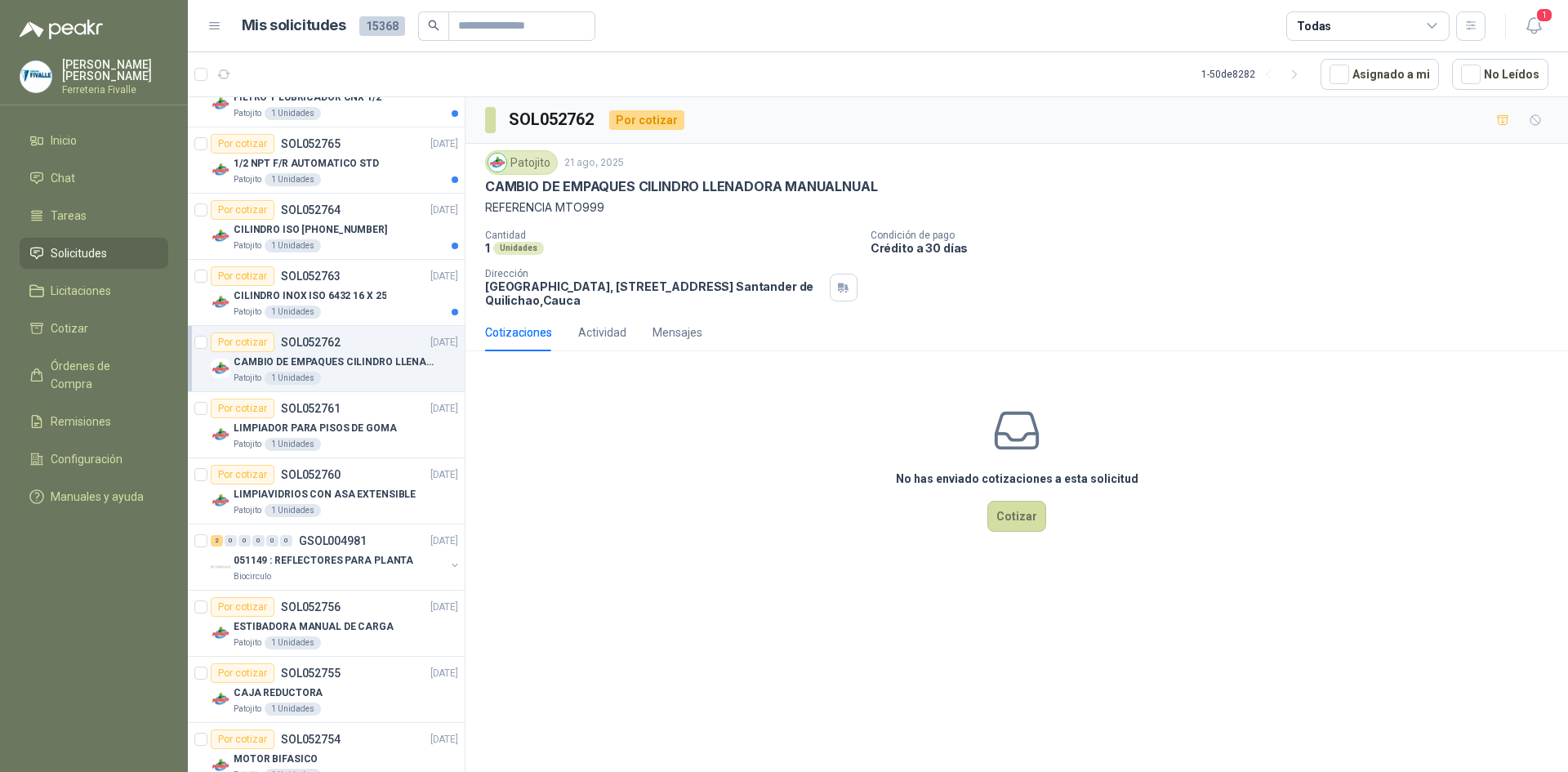
scroll to position [735, 0]
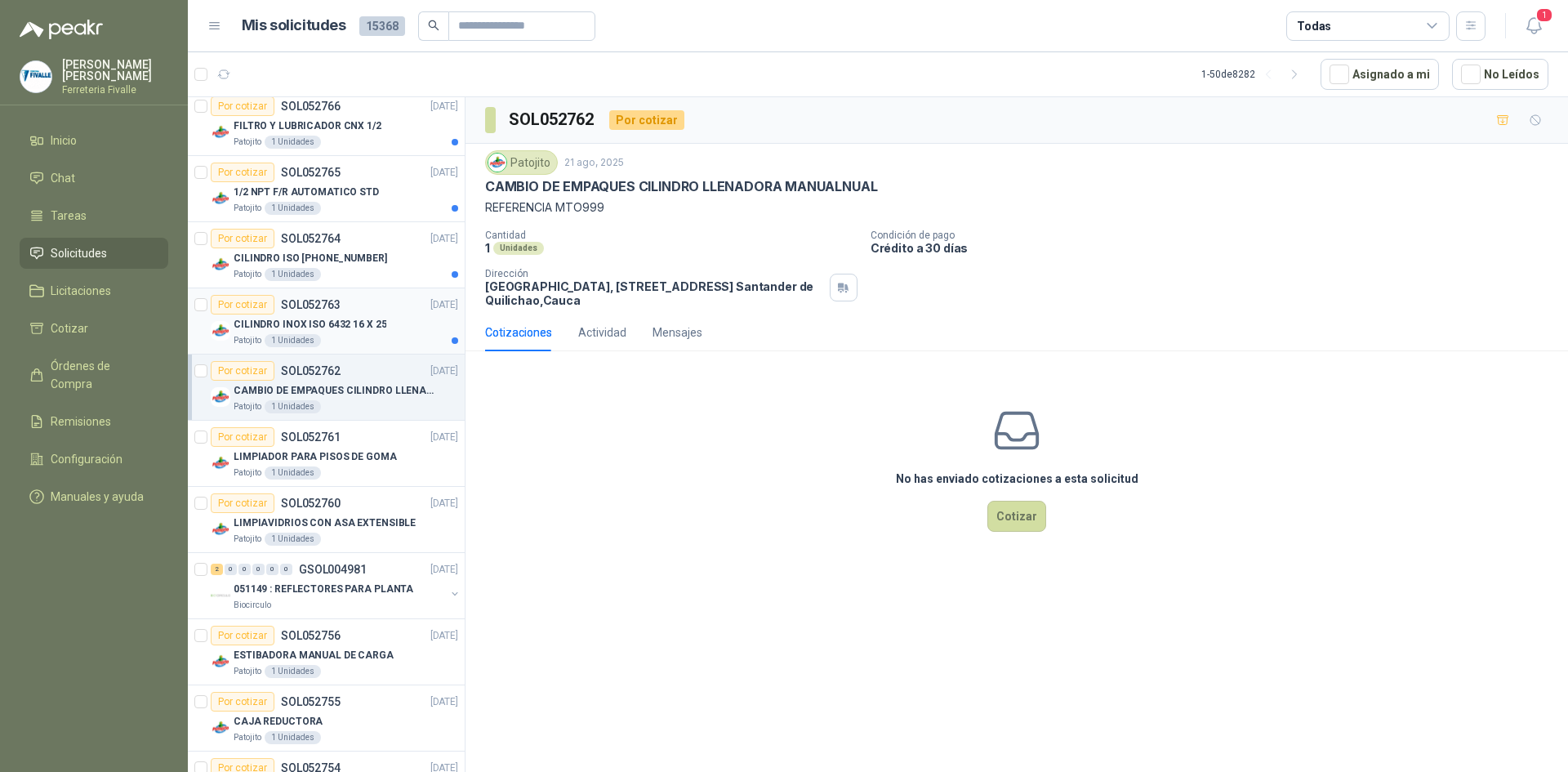
click at [354, 311] on div "Por cotizar SOL052763 [DATE]" at bounding box center [333, 304] width 247 height 20
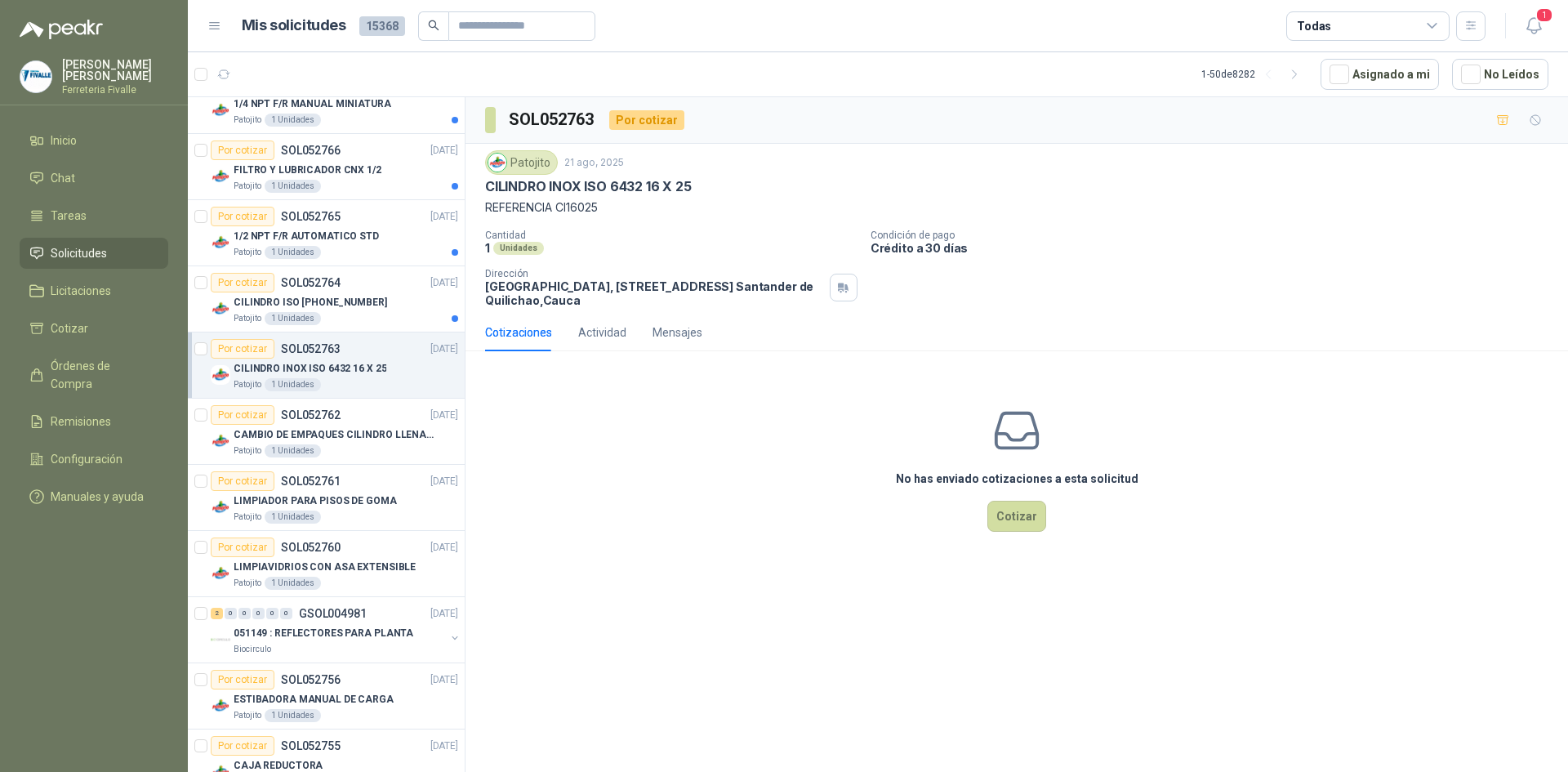
scroll to position [654, 0]
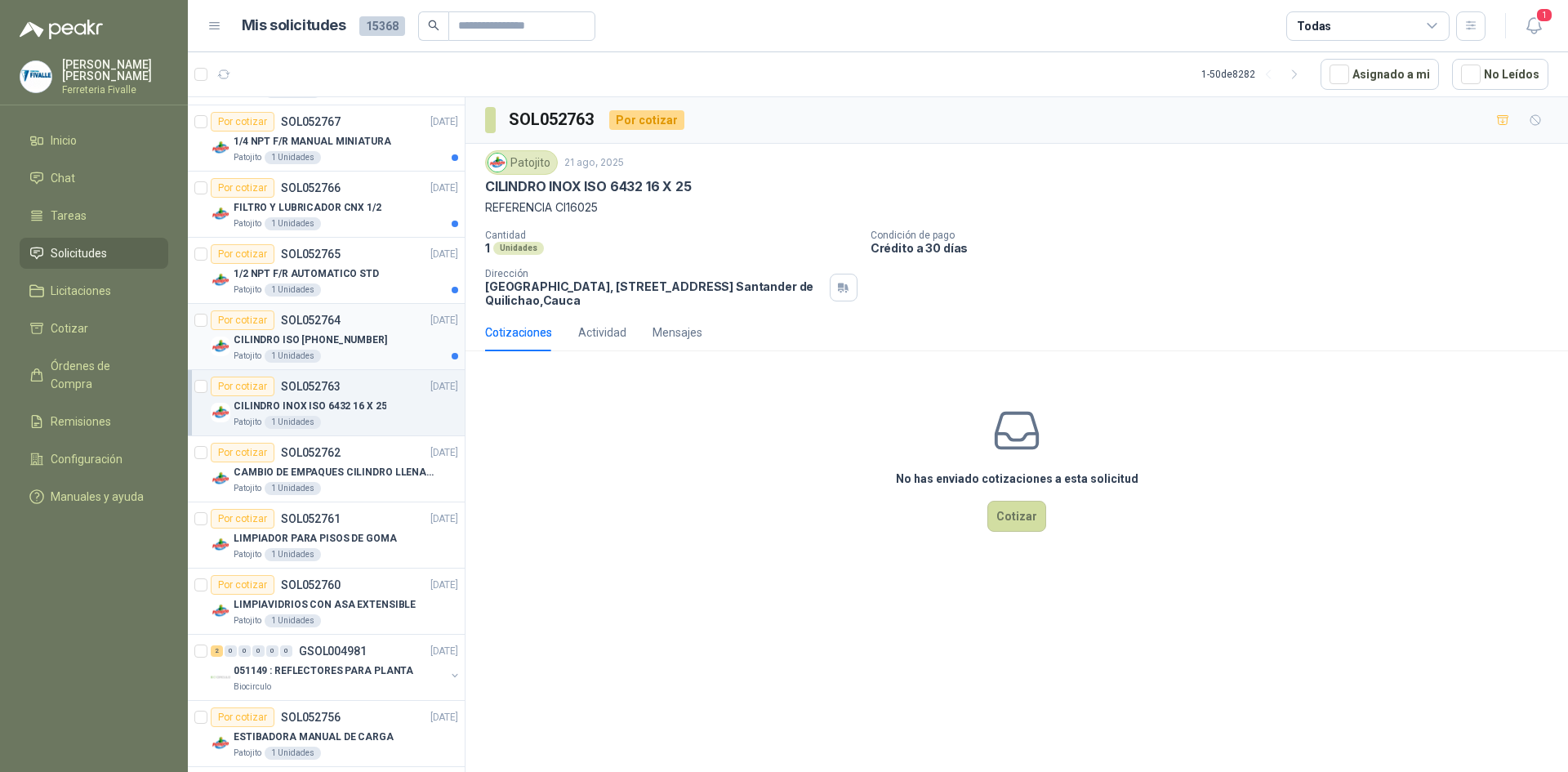
click at [311, 314] on p "SOL052764" at bounding box center [311, 320] width 60 height 11
click at [363, 401] on p "CILINDRO INOX ISO 6432 16 X 25" at bounding box center [310, 406] width 152 height 15
click at [351, 266] on p "1/2 NPT F/R AUTOMATICO STD" at bounding box center [307, 274] width 146 height 15
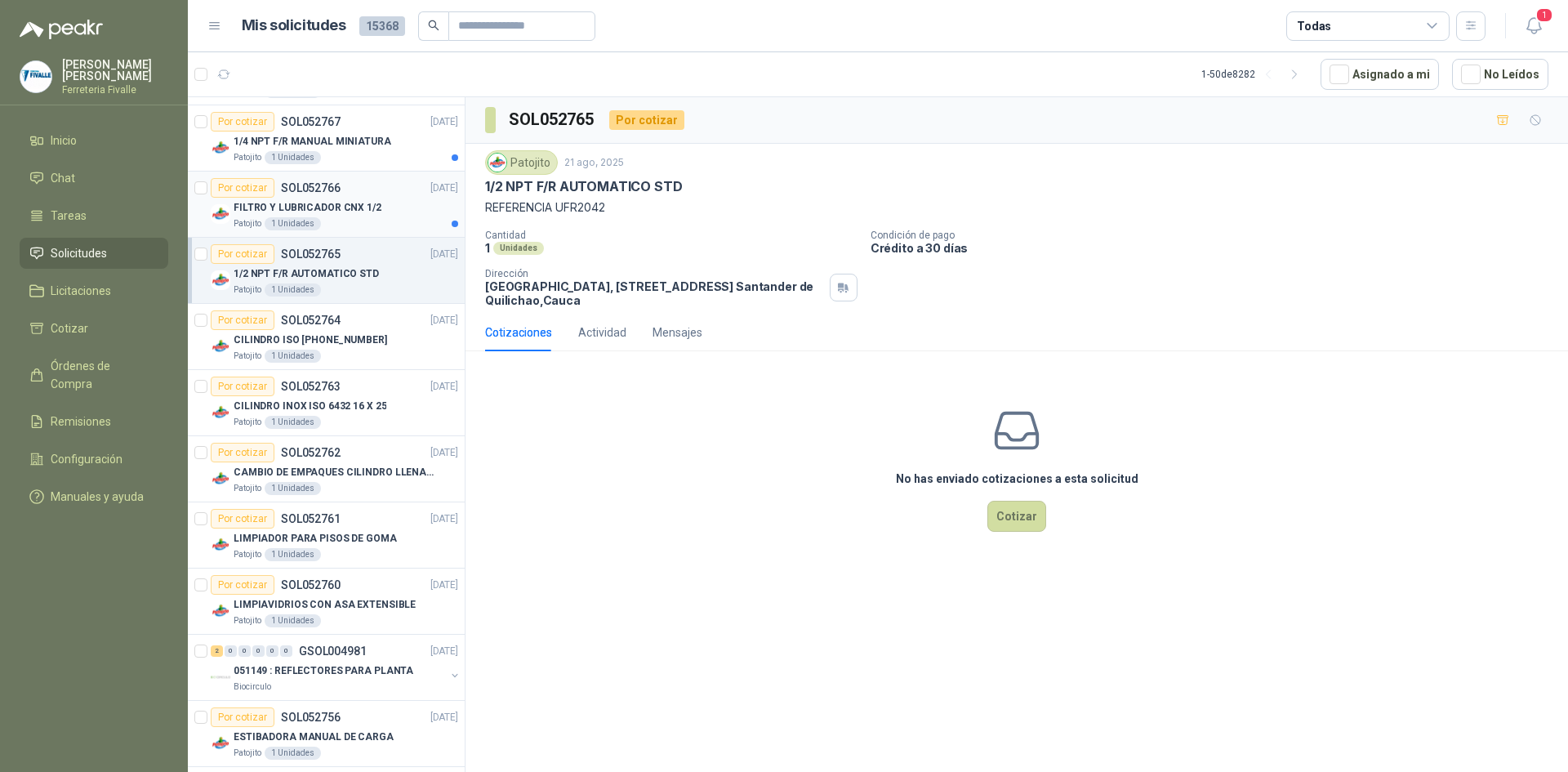
click at [353, 200] on p "FILTRO Y LUBRICADOR CNX 1/2" at bounding box center [308, 207] width 148 height 15
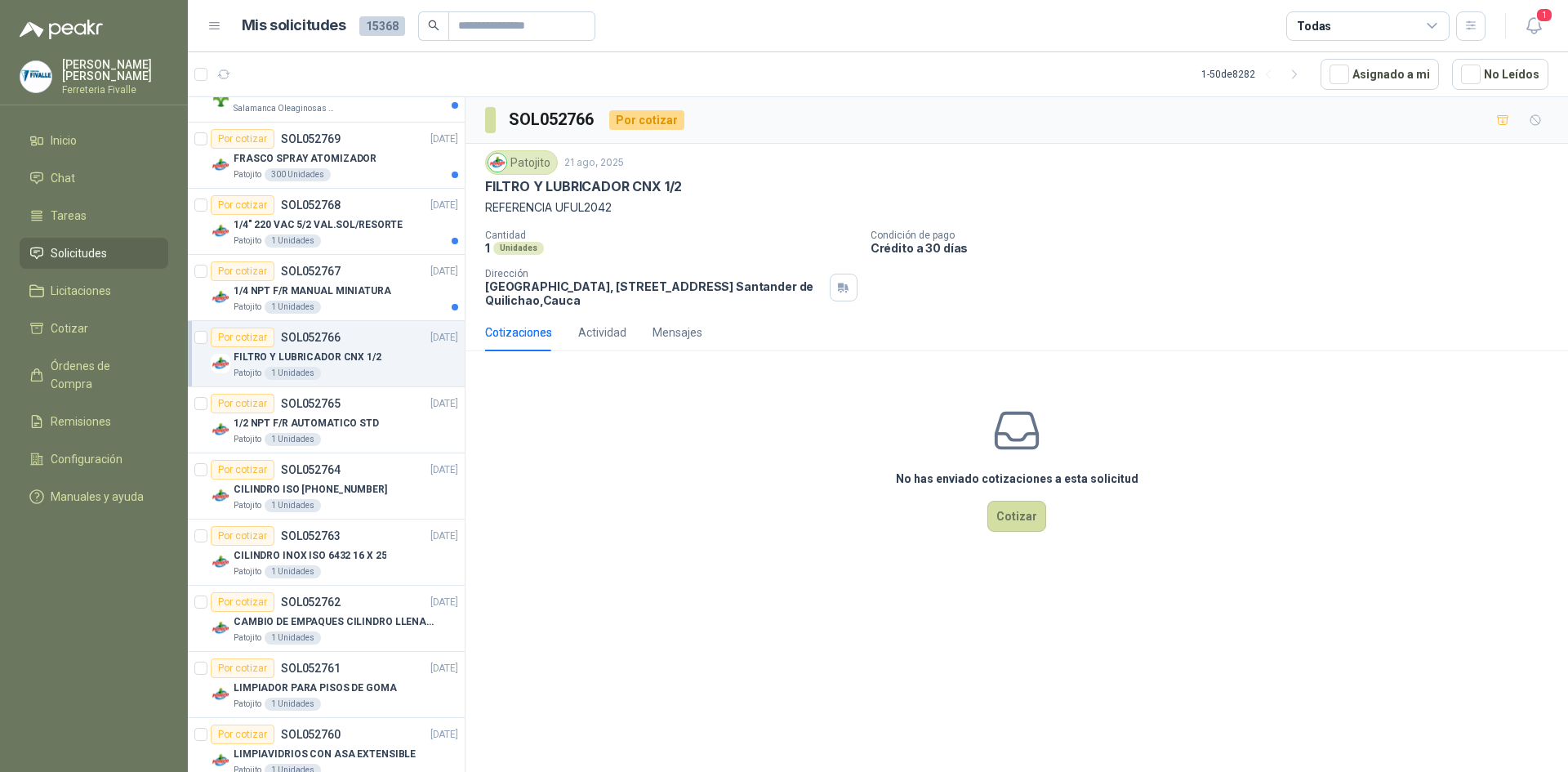
scroll to position [490, 0]
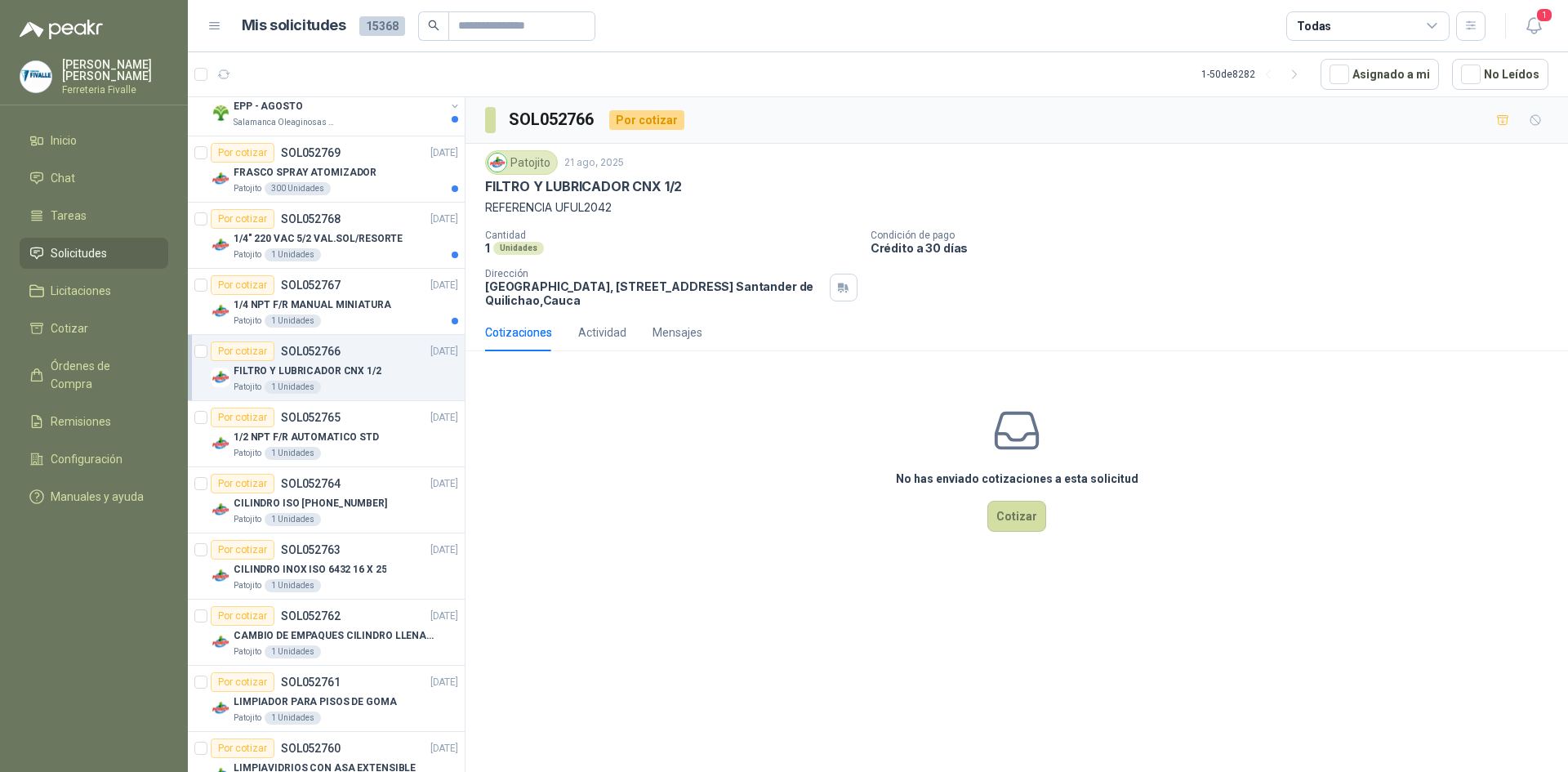
click at [315, 365] on p "FILTRO Y LUBRICADOR CNX 1/2" at bounding box center [308, 371] width 148 height 15
click at [375, 241] on p "1/4" 220 VAC 5/2 VAL.SOL/RESORTE" at bounding box center [318, 239] width 169 height 15
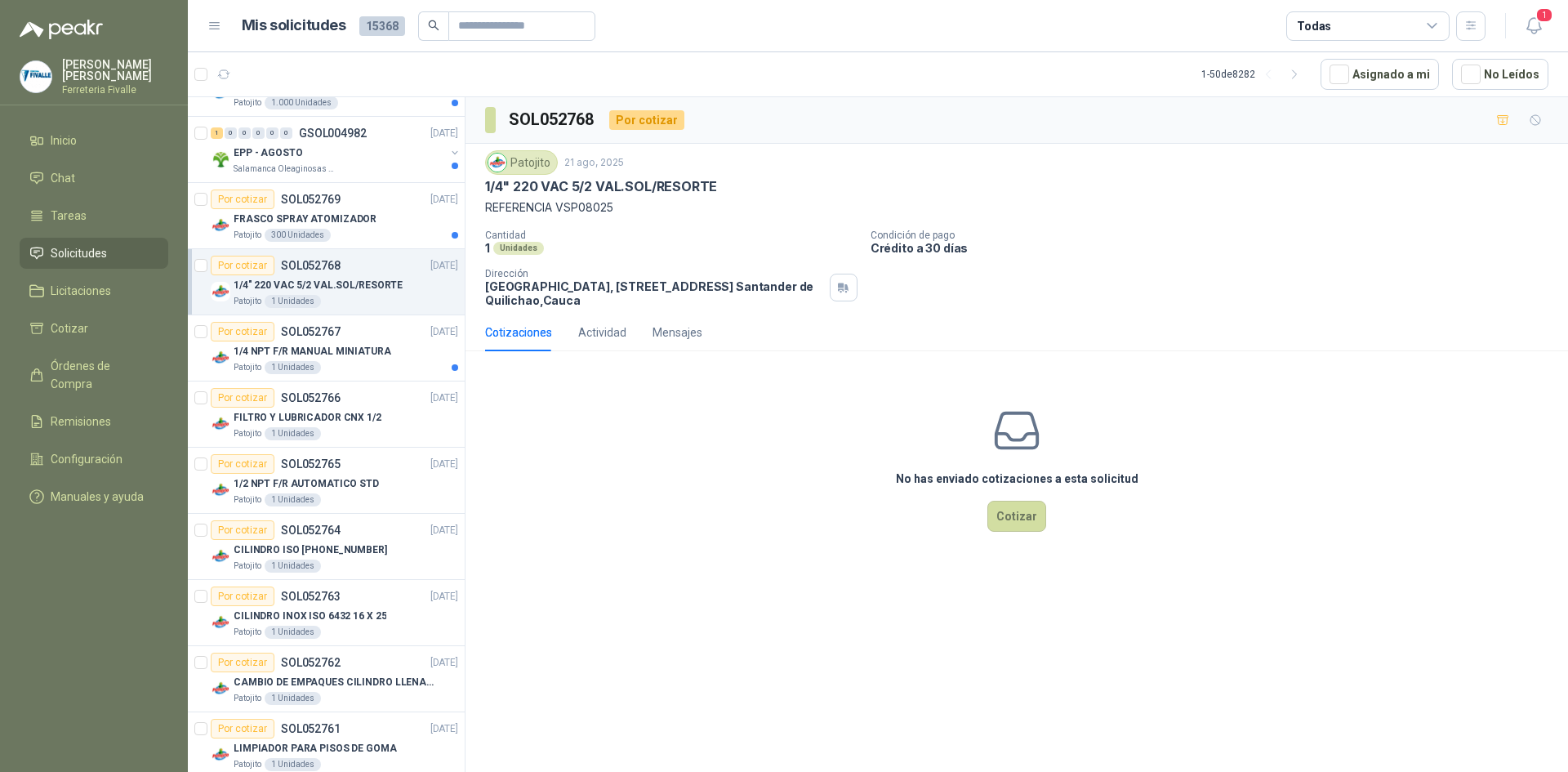
scroll to position [408, 0]
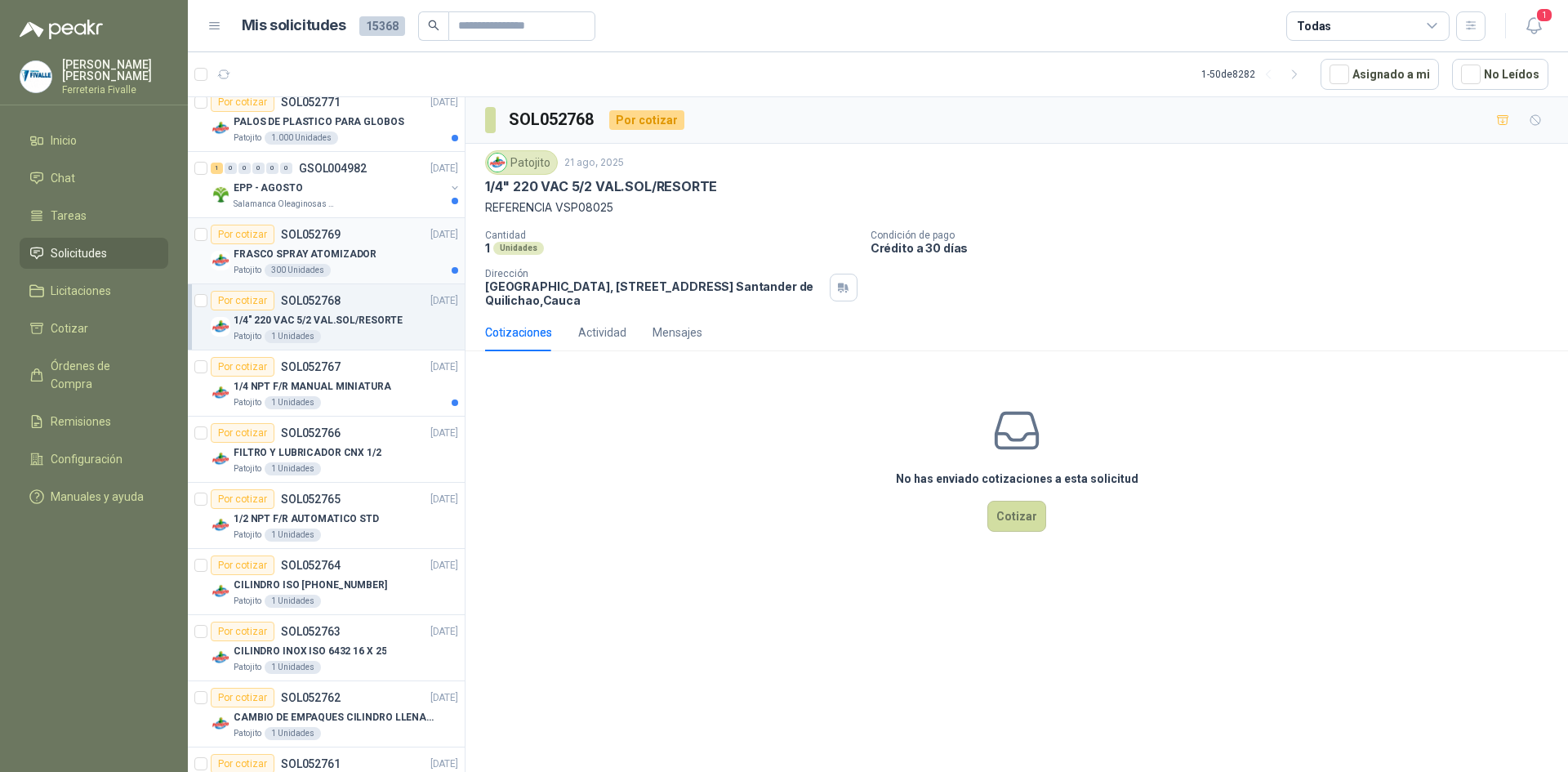
click at [338, 245] on div "FRASCO SPRAY ATOMIZADOR" at bounding box center [346, 254] width 224 height 20
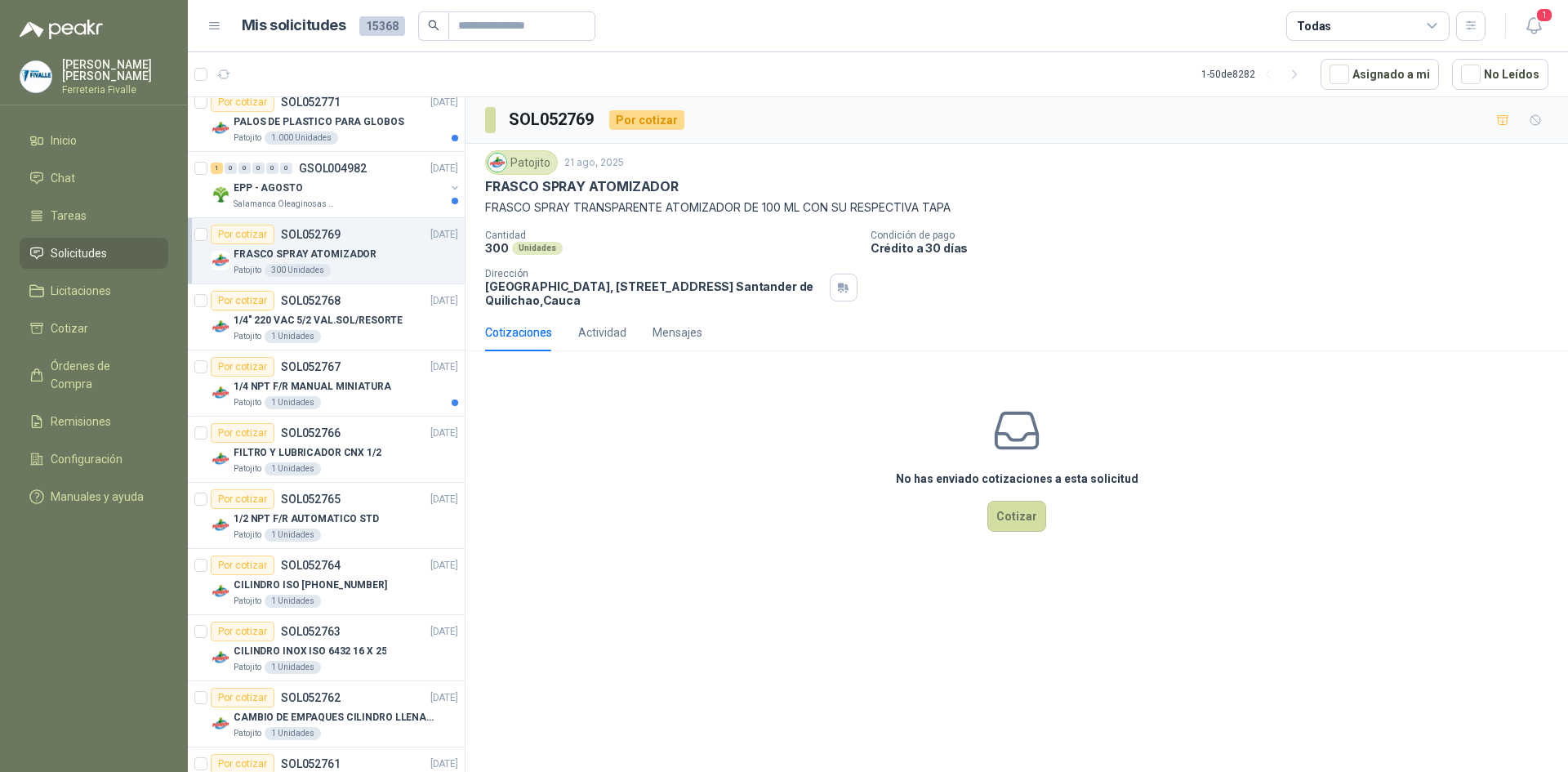
click at [1163, 27] on article "Mis solicitudes 15368 Todas" at bounding box center [864, 26] width 1244 height 29
click at [336, 187] on div "EPP - AGOSTO" at bounding box center [339, 188] width 211 height 20
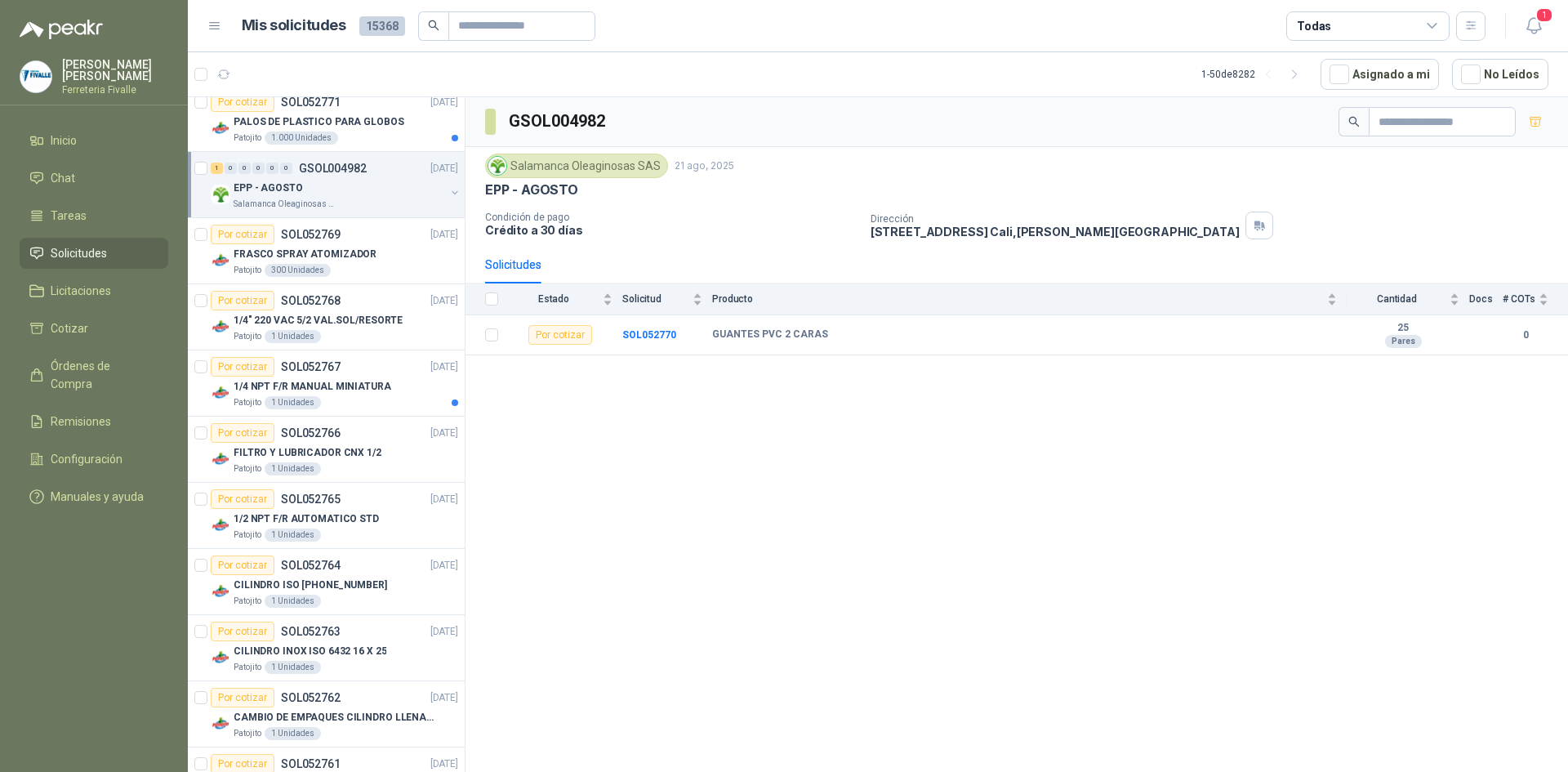
click at [491, 390] on div "GSOL004982 Salamanca Oleaginosas SAS [DATE] EPP - AGOSTO Condición de pago Créd…" at bounding box center [1017, 438] width 1102 height 680
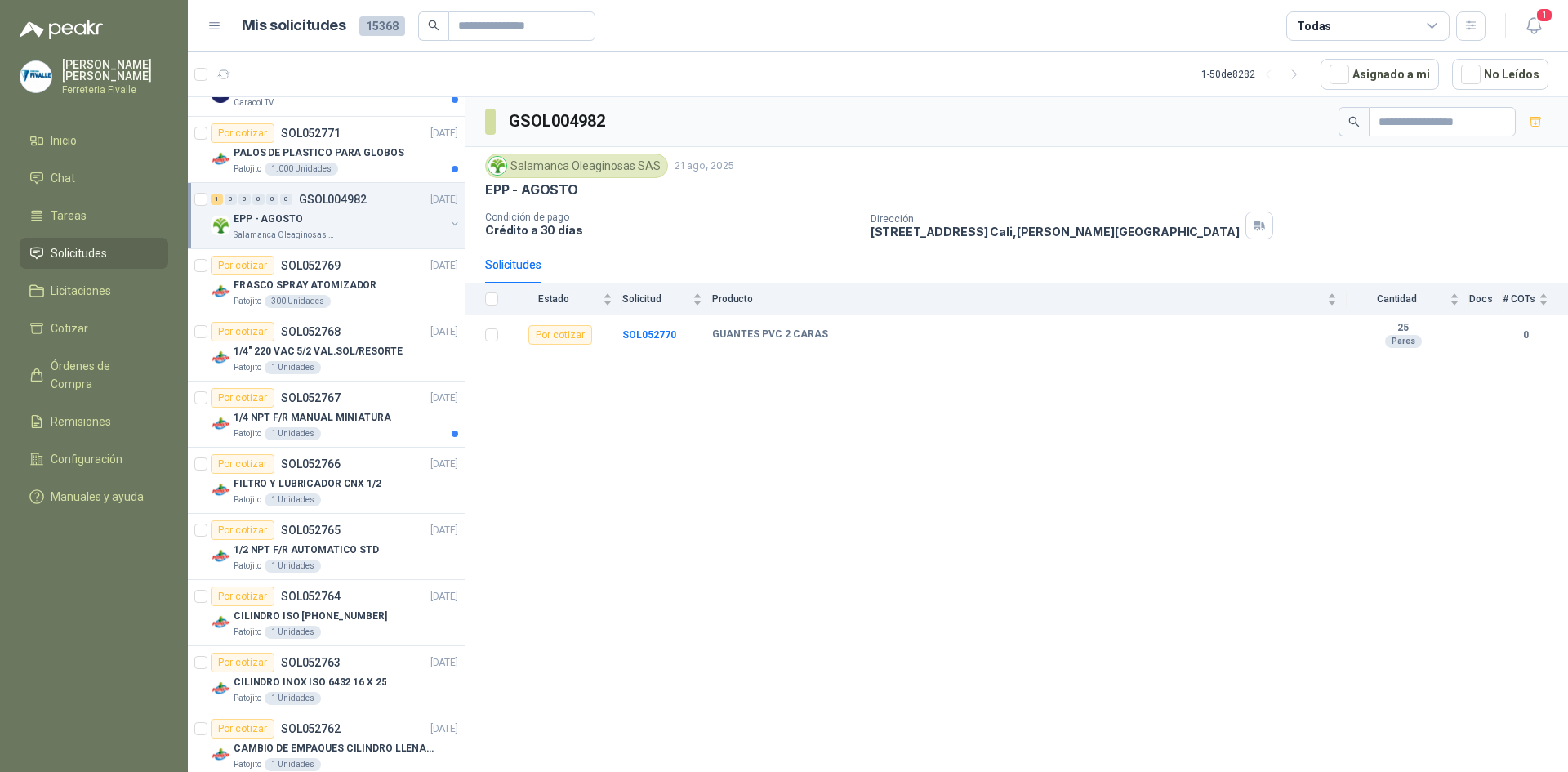
scroll to position [327, 0]
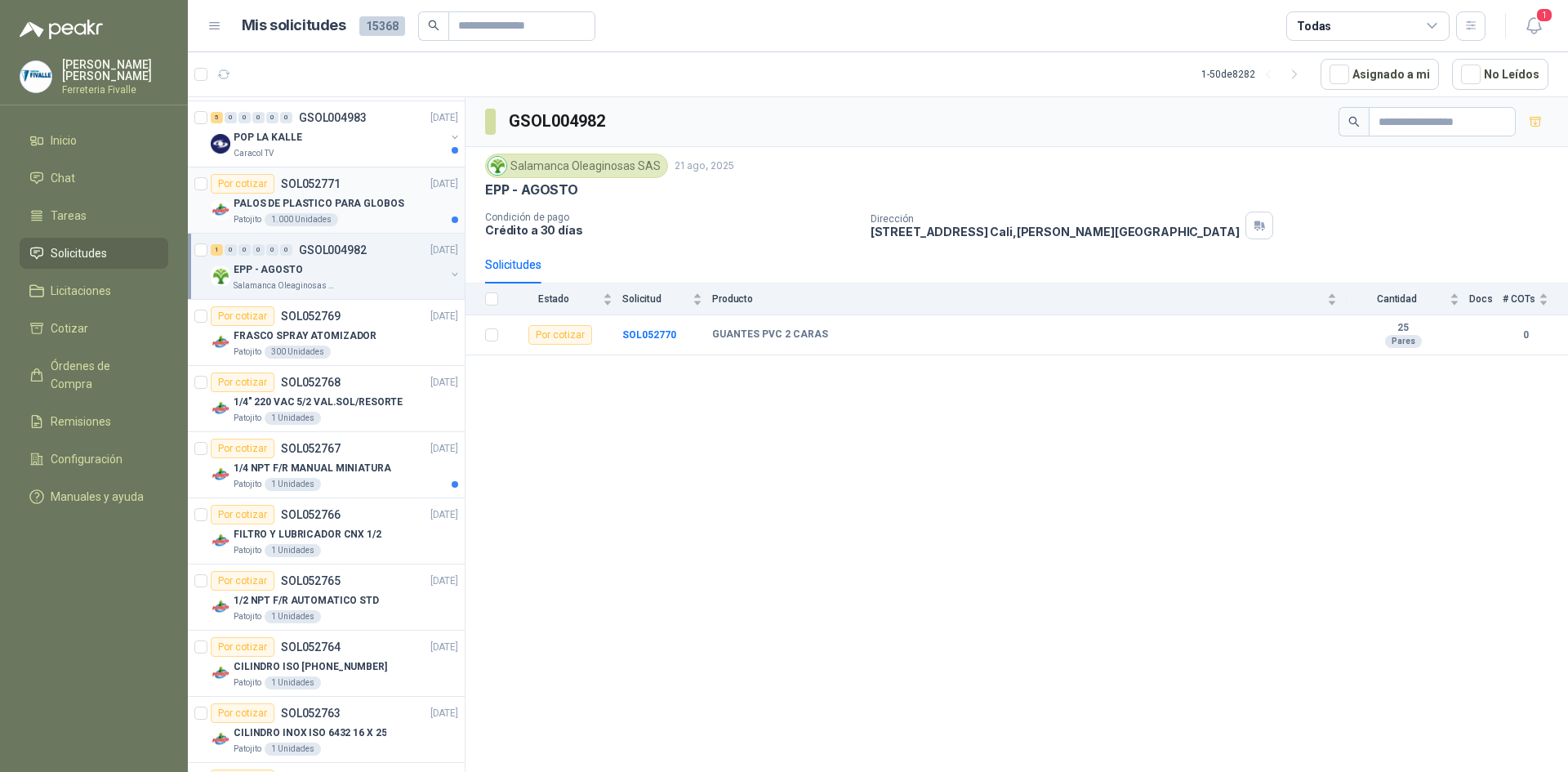
click at [347, 194] on div "PALOS DE PLASTICO PARA GLOBOS" at bounding box center [346, 203] width 224 height 20
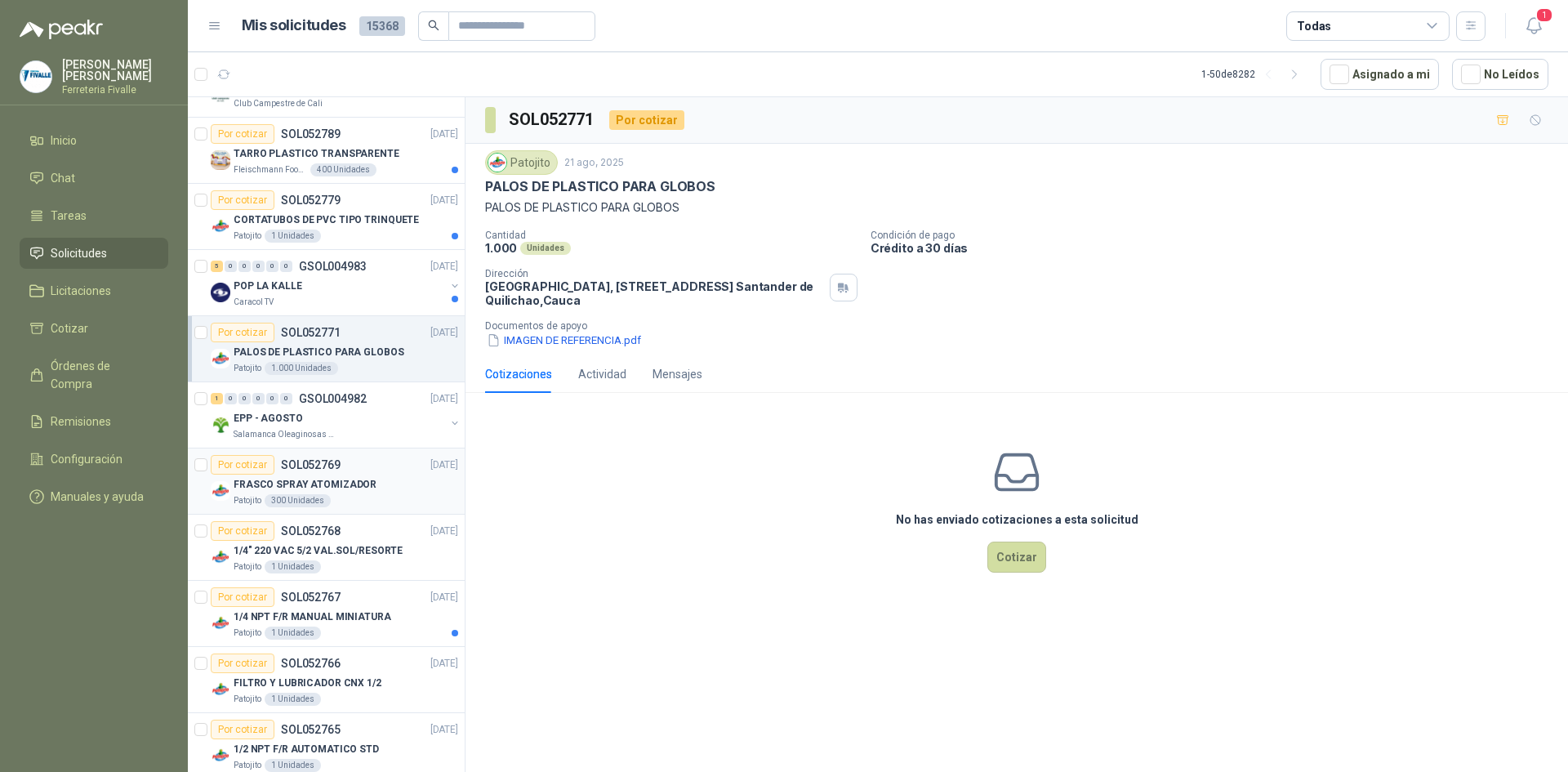
scroll to position [163, 0]
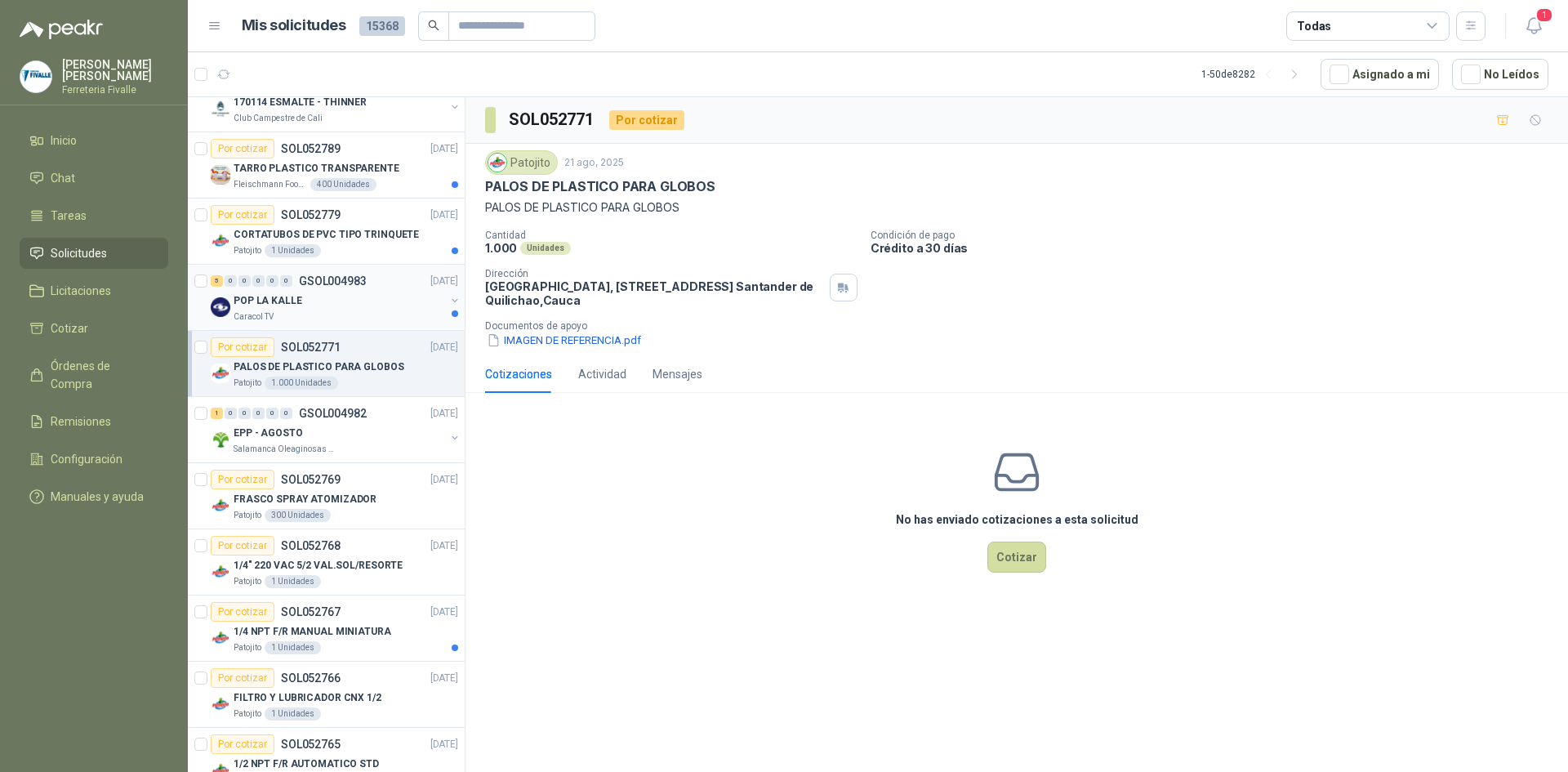
click at [335, 302] on div "POP LA KALLE" at bounding box center [339, 300] width 211 height 20
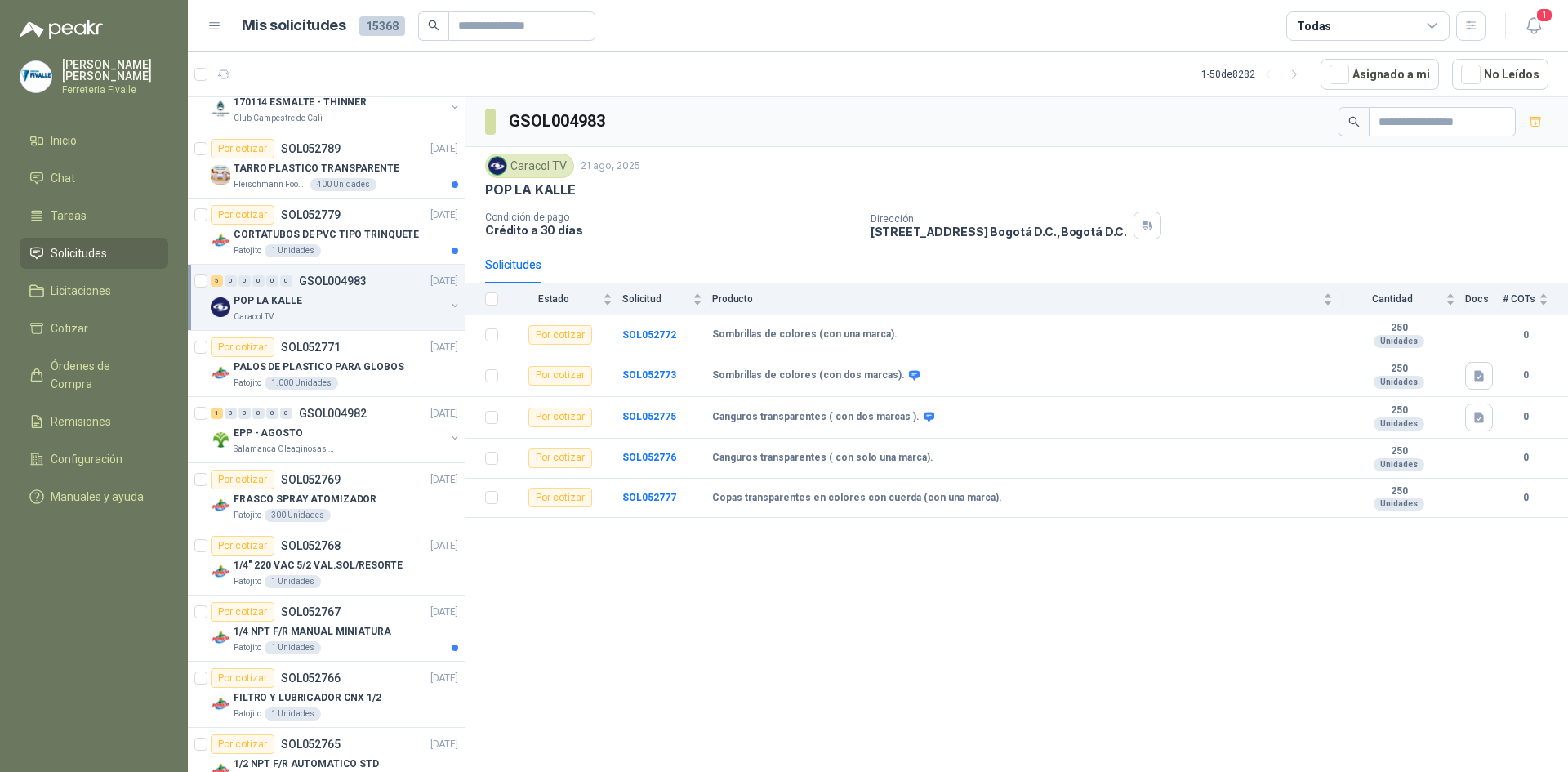
scroll to position [81, 0]
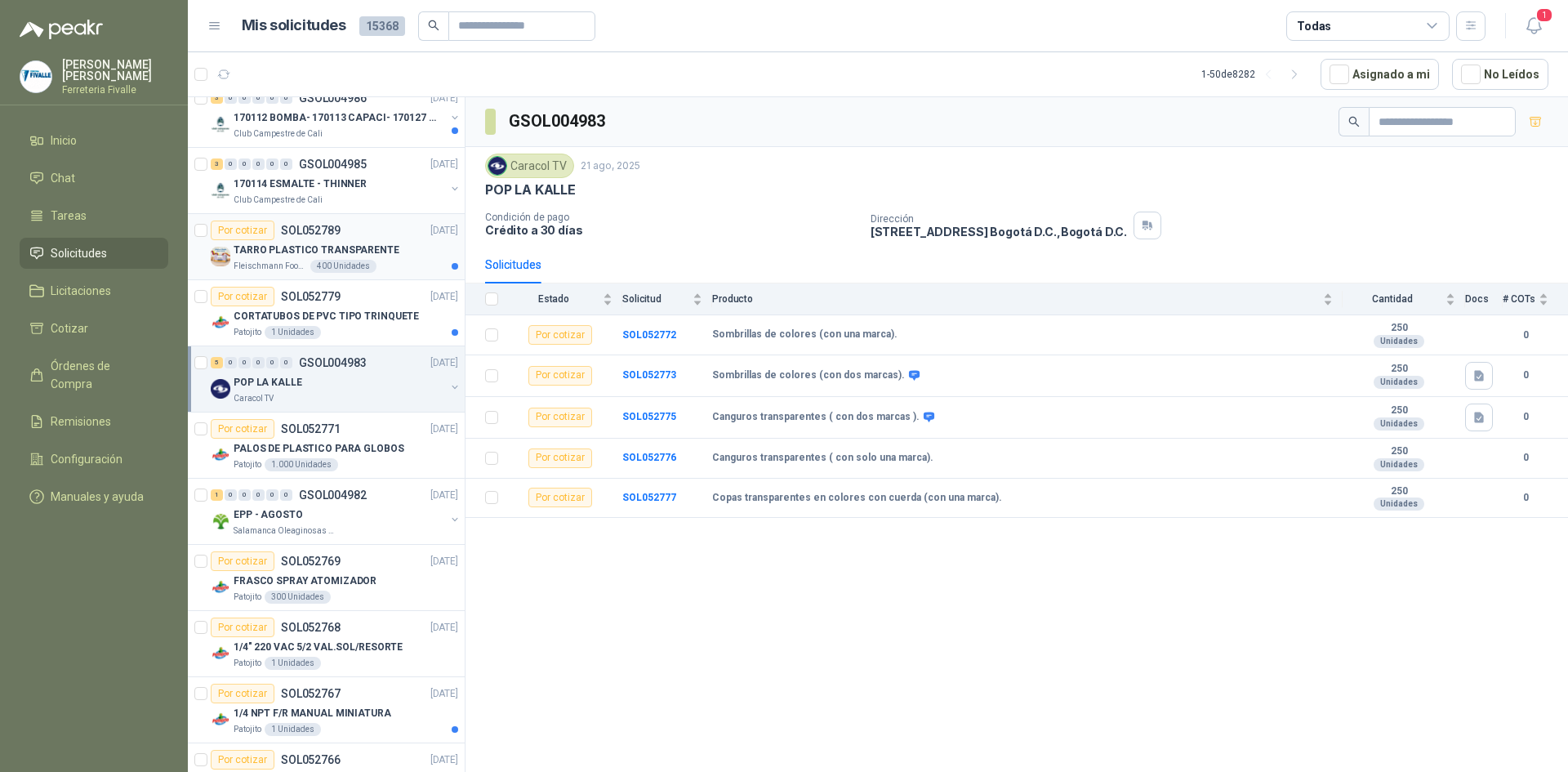
click at [336, 234] on p "SOL052789" at bounding box center [311, 230] width 60 height 11
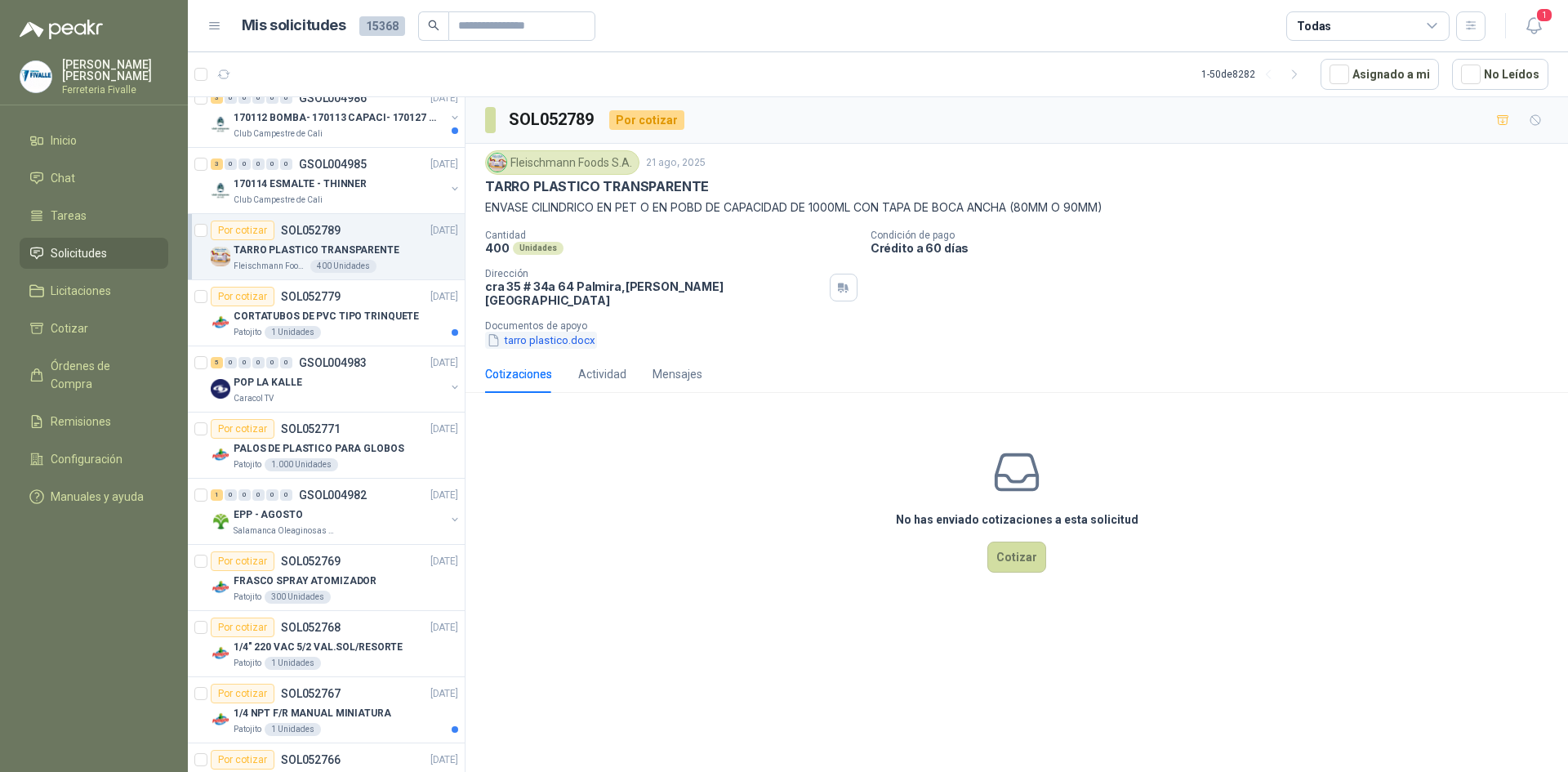
click at [553, 332] on button "tarro plastico.docx" at bounding box center [541, 340] width 112 height 17
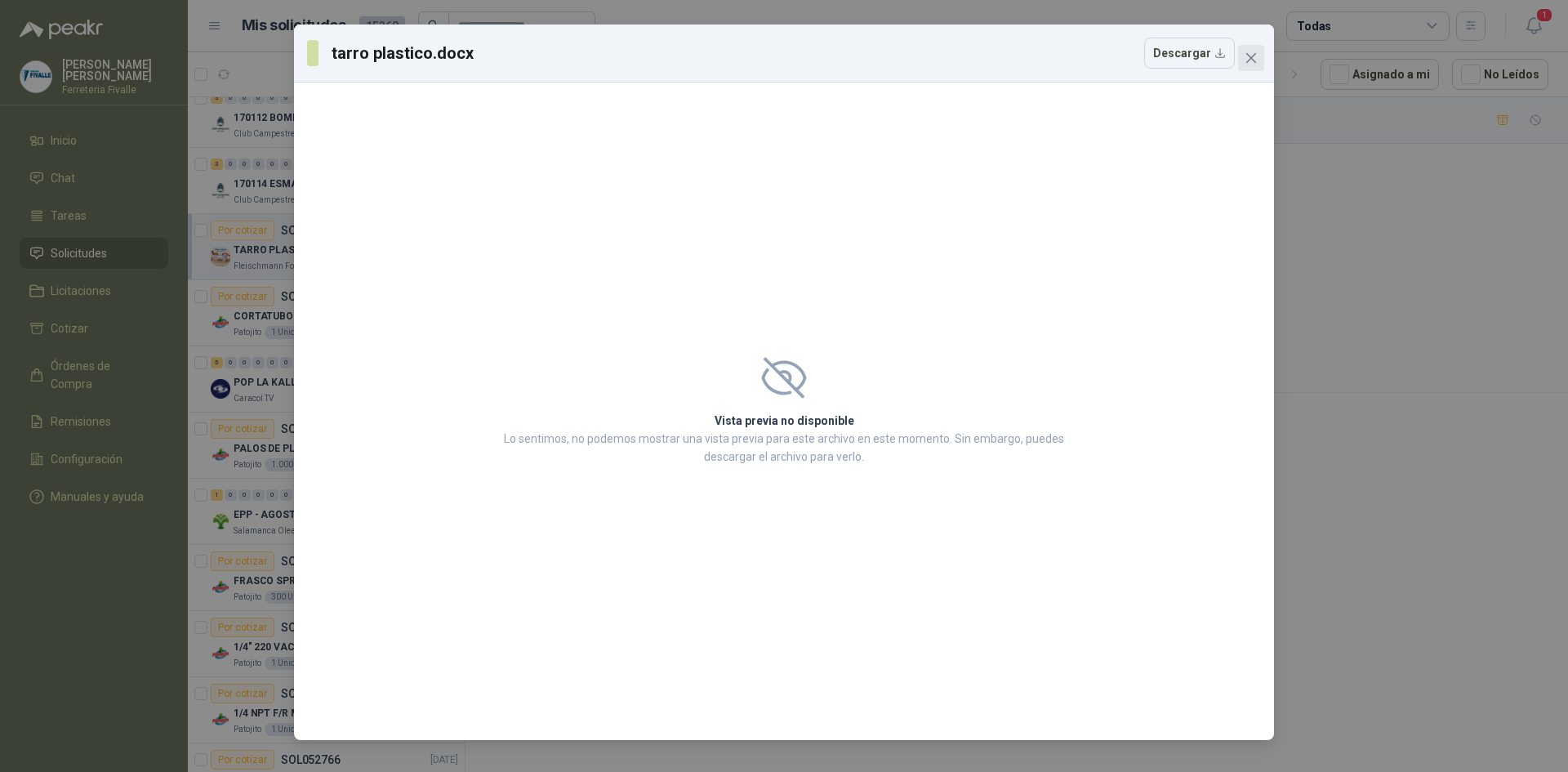
click at [1256, 57] on icon "close" at bounding box center [1251, 58] width 13 height 13
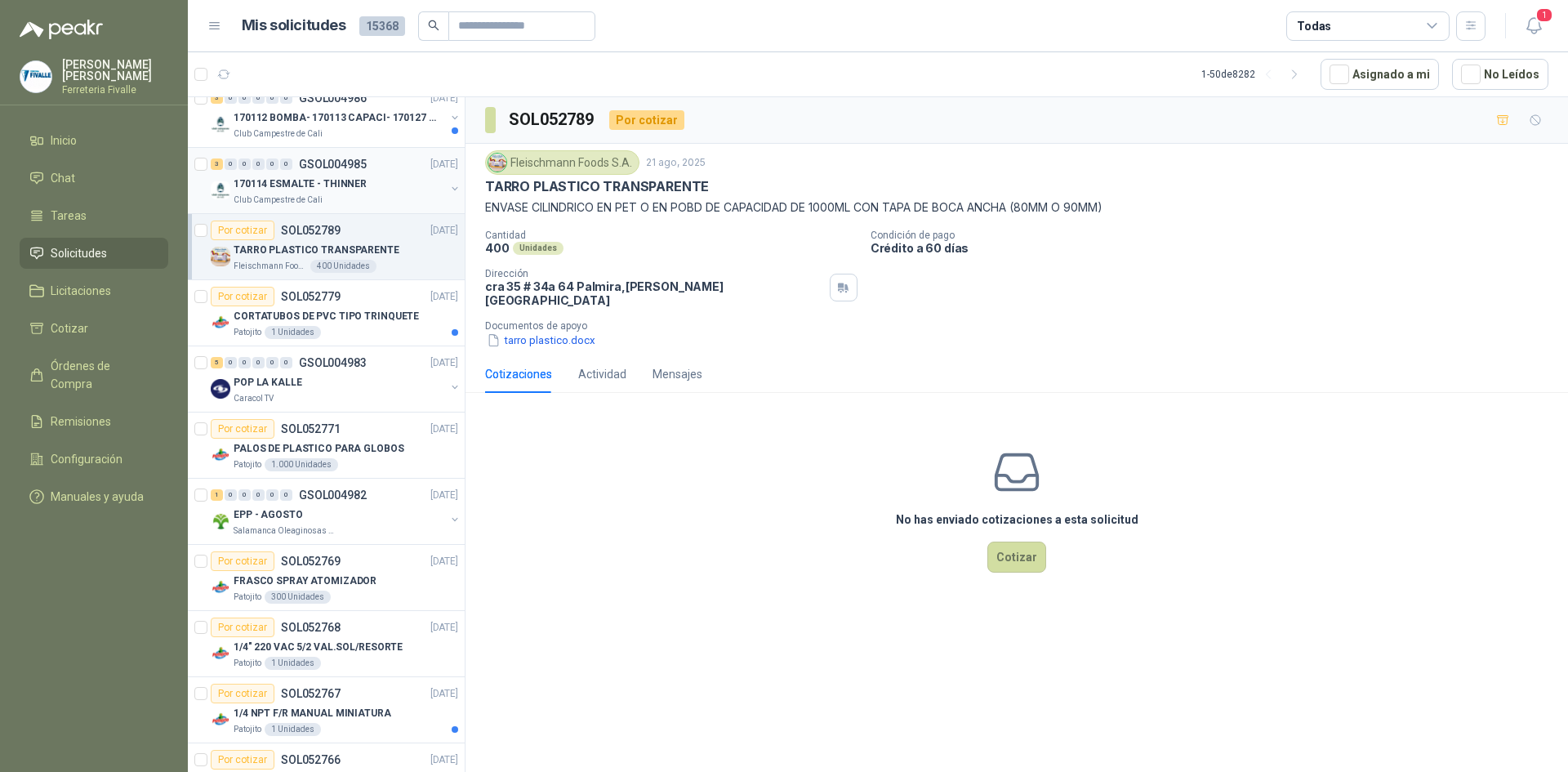
click at [352, 178] on p "170114 ESMALTE - THINNER" at bounding box center [300, 184] width 134 height 15
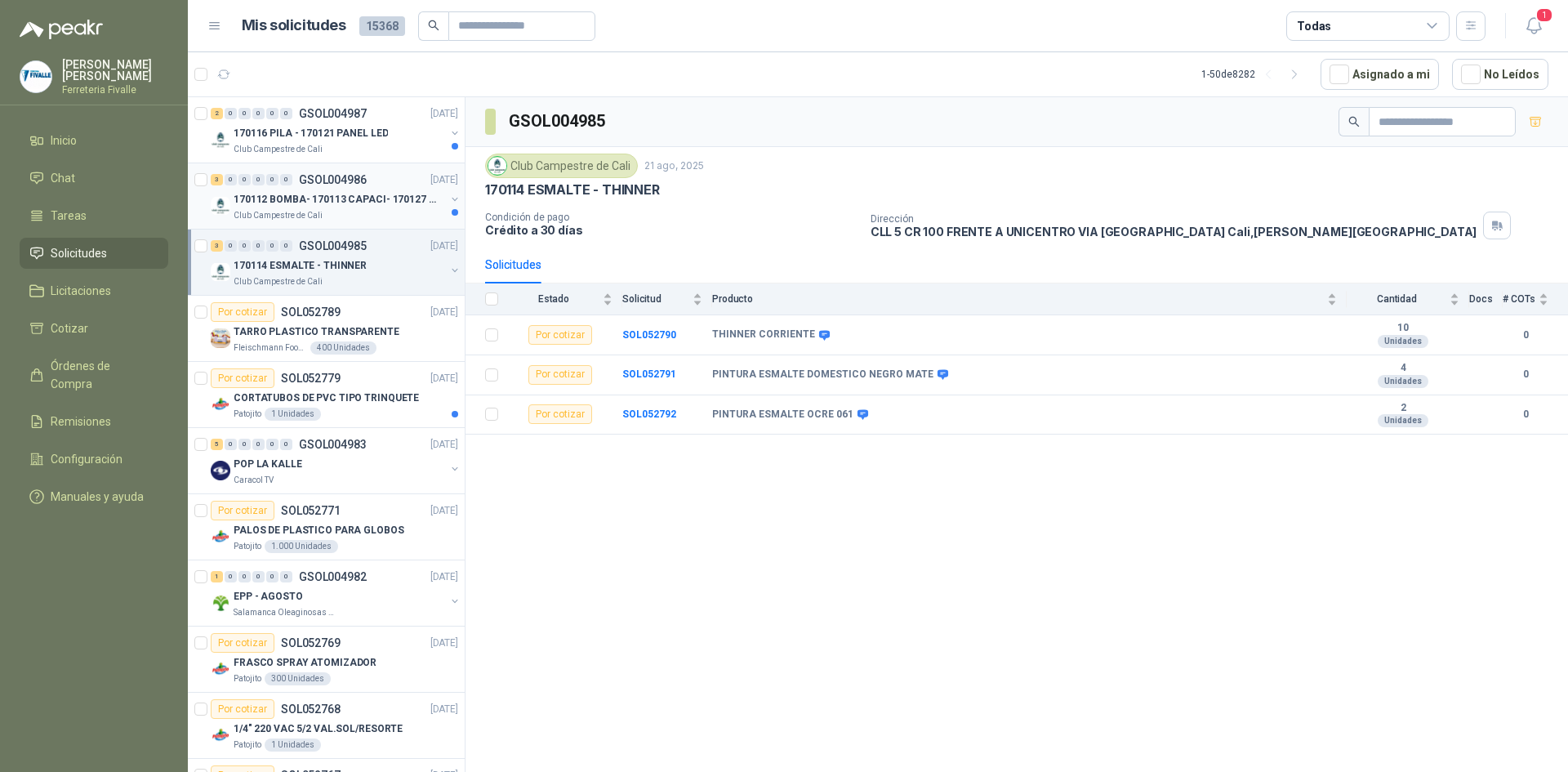
click at [334, 199] on p "170112 BOMBA- 170113 CAPACI- 170127 MOTOR 170119 R" at bounding box center [335, 200] width 204 height 15
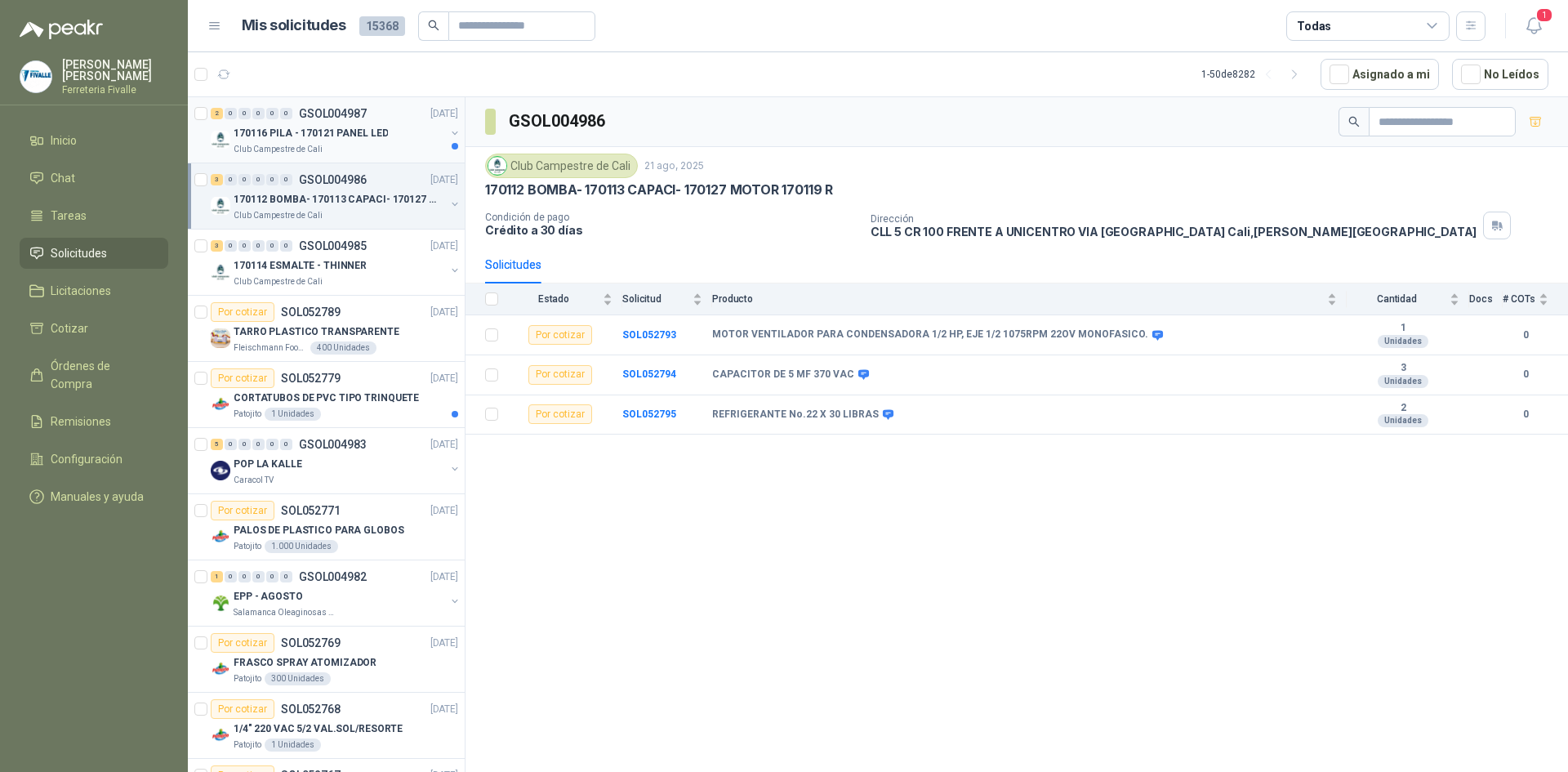
click at [316, 141] on div "170116 PILA - 170121 PANEL LED" at bounding box center [339, 133] width 211 height 20
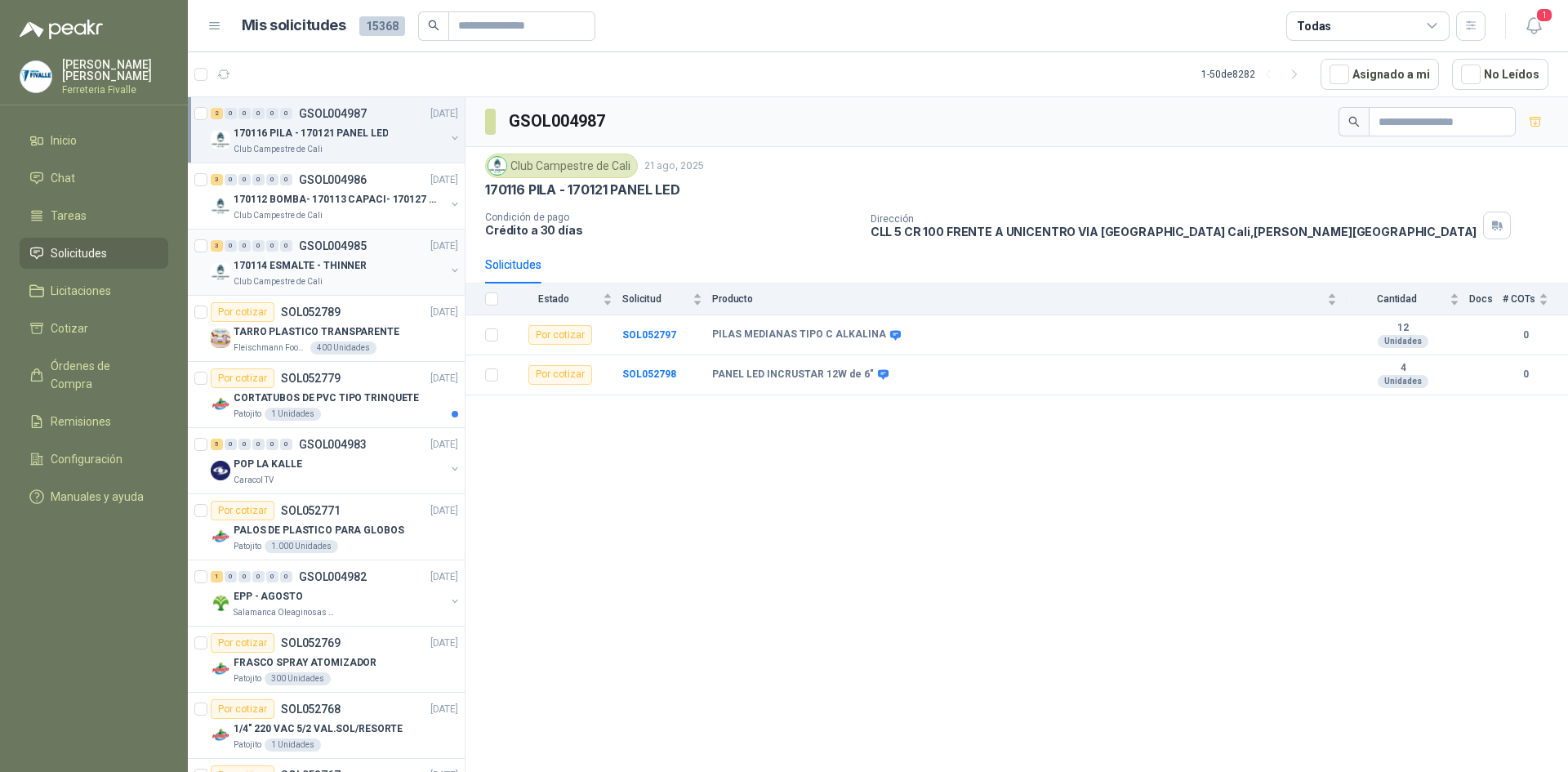
click at [308, 264] on p "170114 ESMALTE - THINNER" at bounding box center [300, 266] width 134 height 15
